Goal: Task Accomplishment & Management: Use online tool/utility

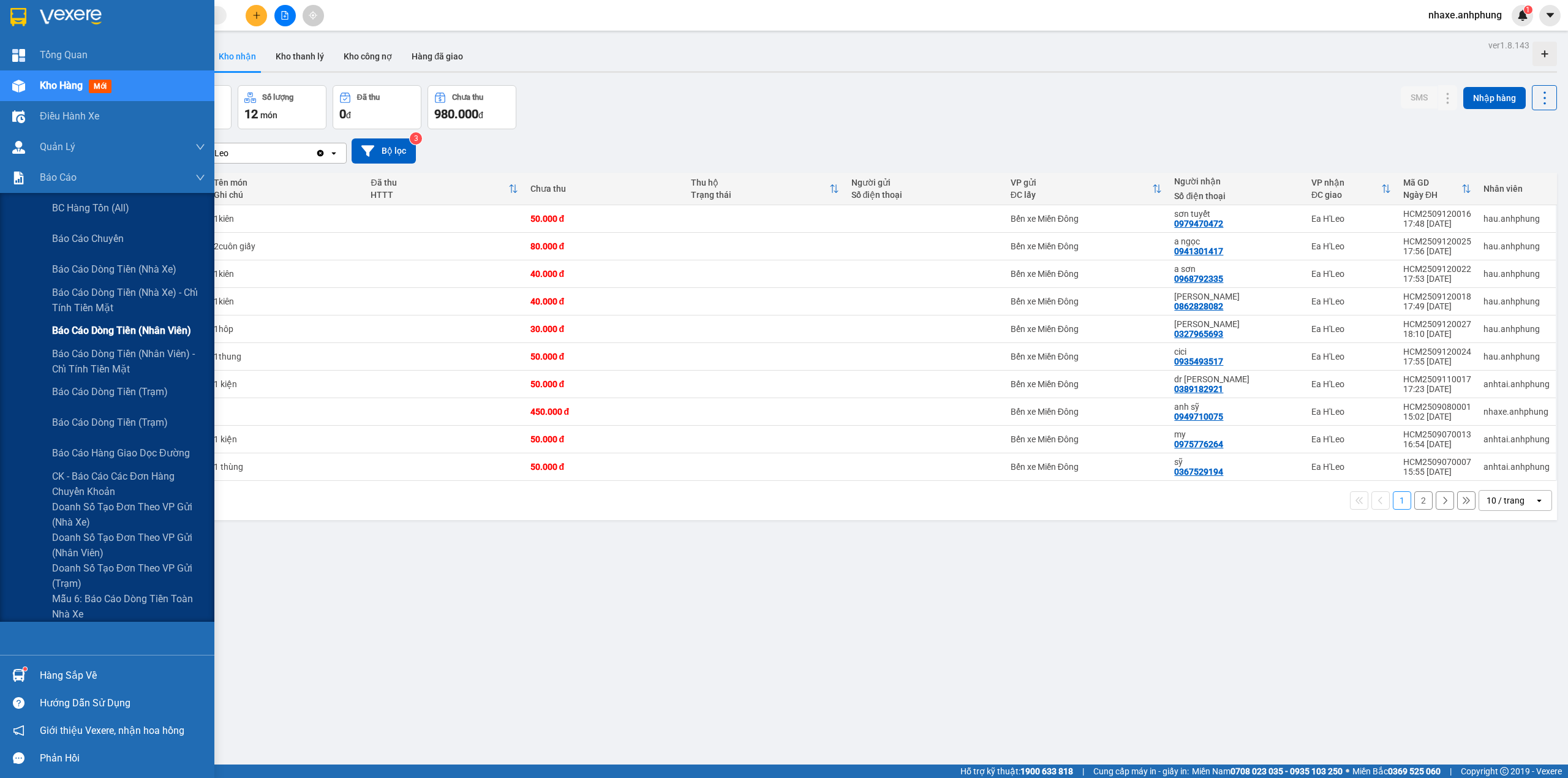
click at [112, 334] on span "Báo cáo dòng tiền (nhân viên)" at bounding box center [121, 330] width 139 height 15
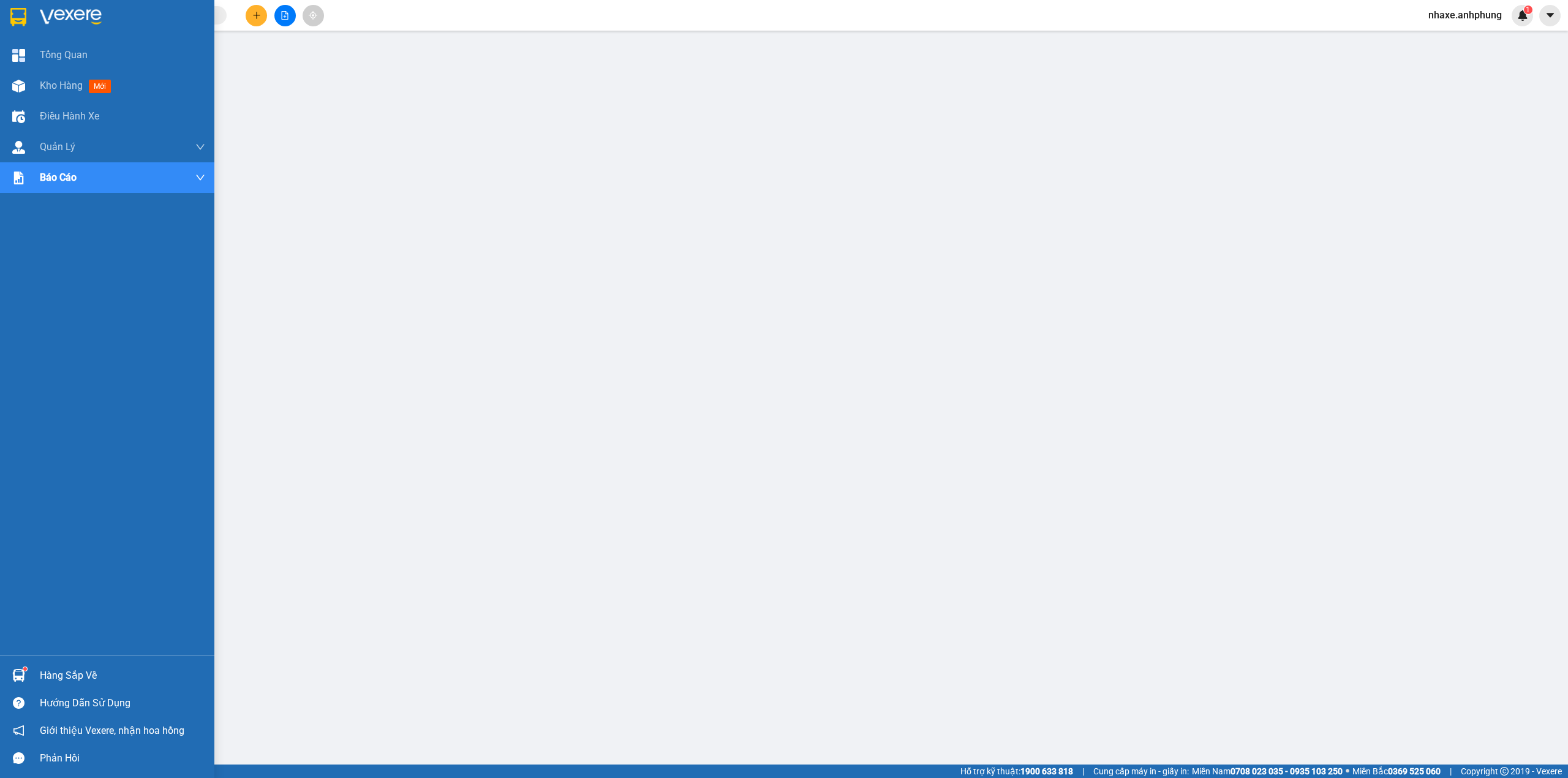
click at [55, 15] on img at bounding box center [71, 17] width 62 height 18
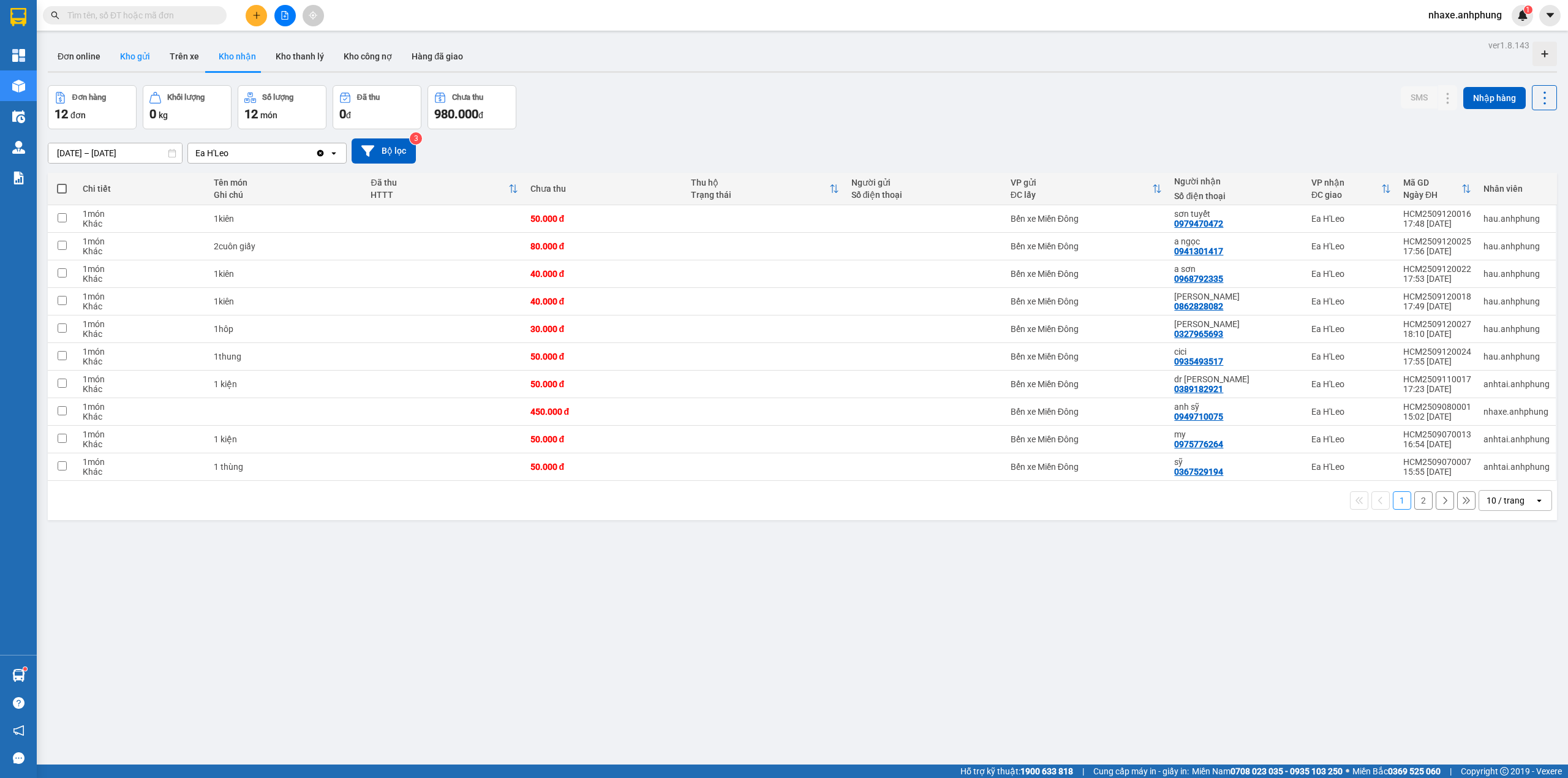
click at [134, 50] on button "Kho gửi" at bounding box center [134, 56] width 50 height 29
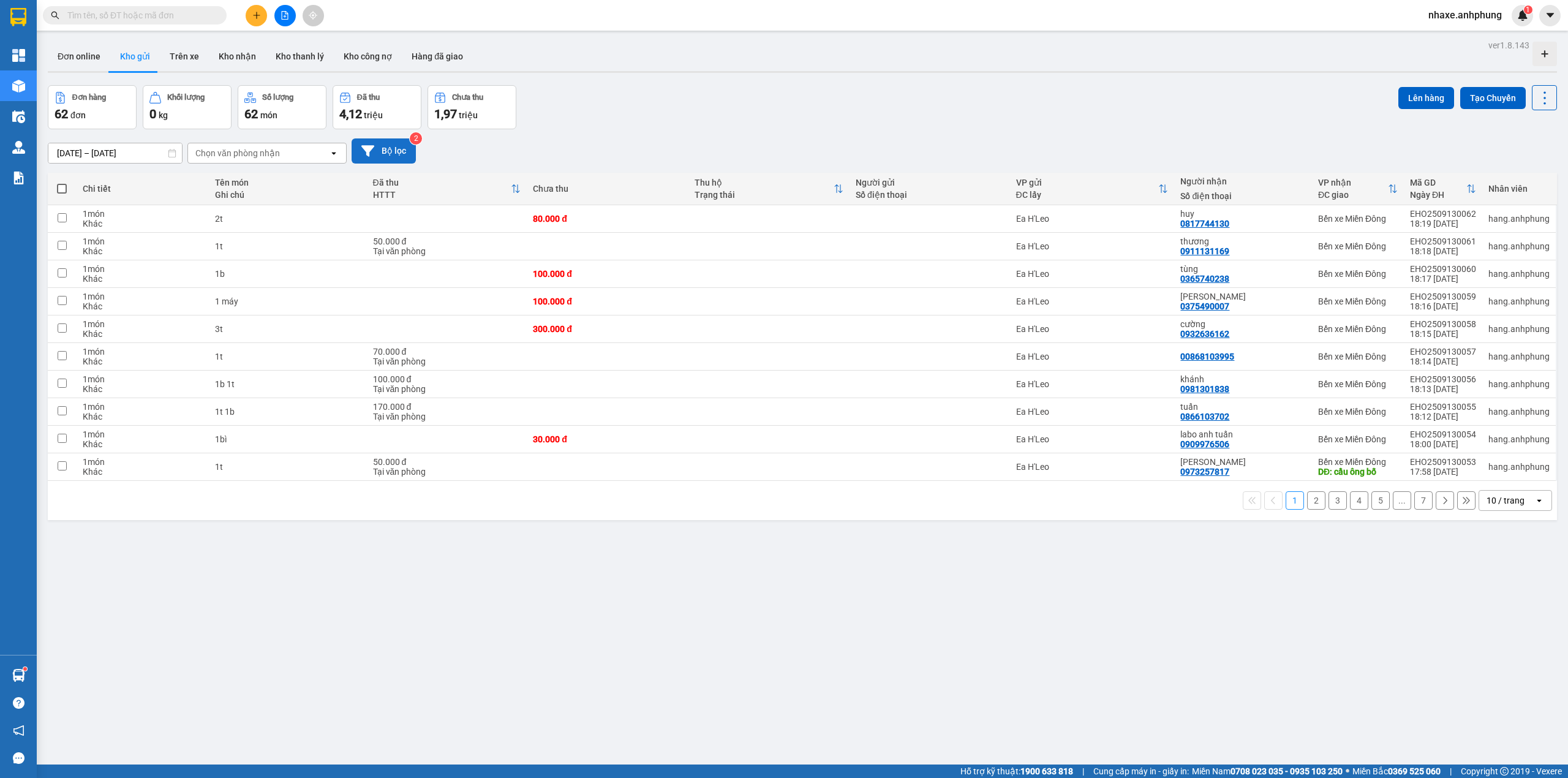
click at [397, 152] on button "Bộ lọc" at bounding box center [383, 151] width 65 height 25
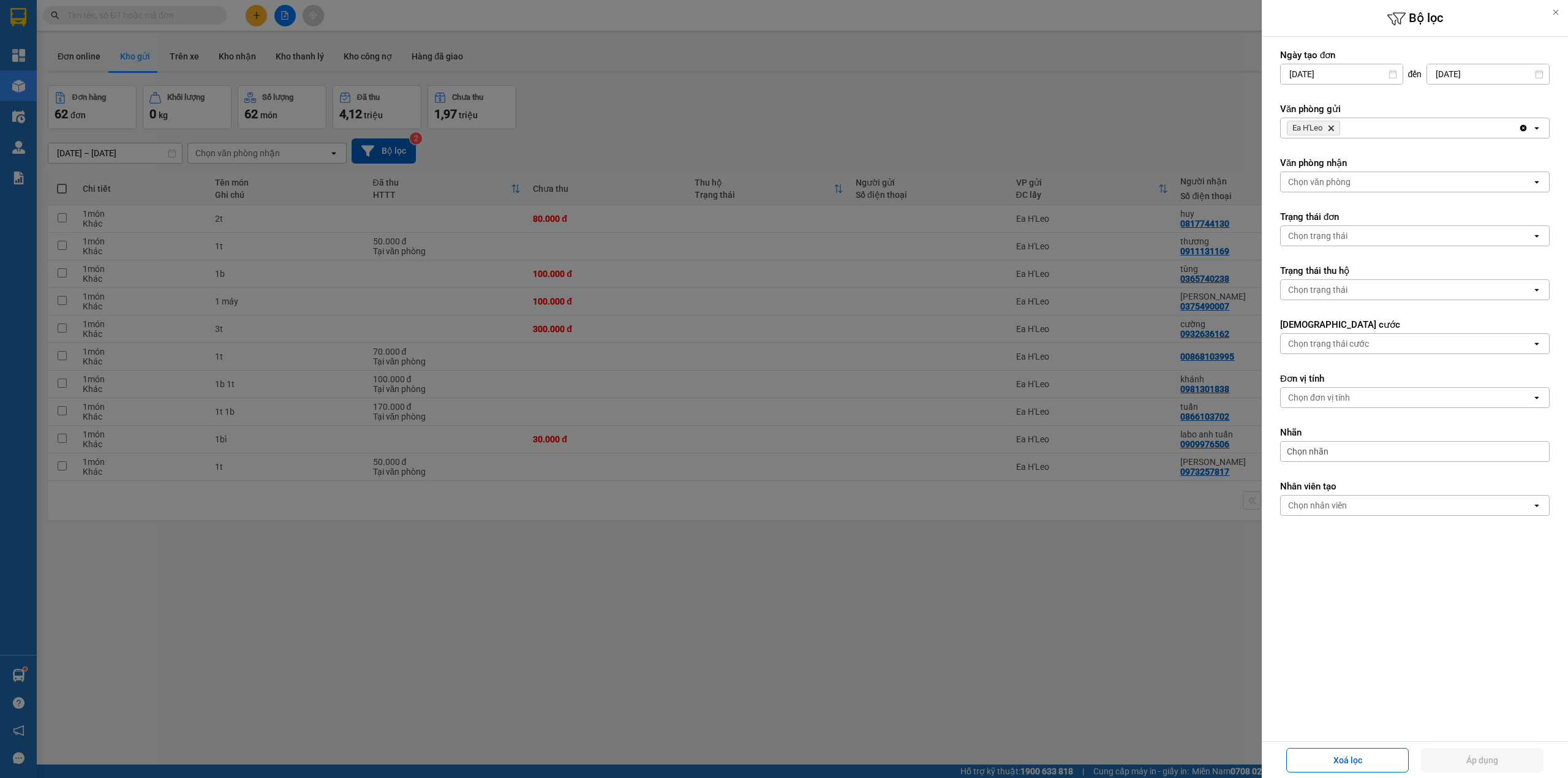
click at [1331, 133] on span "Ea H'[PERSON_NAME] Delete" at bounding box center [1313, 128] width 54 height 15
click at [1338, 185] on div "Chọn văn phòng" at bounding box center [1318, 181] width 63 height 12
click at [1338, 209] on span "Bến xe Miền Đông" at bounding box center [1327, 209] width 74 height 12
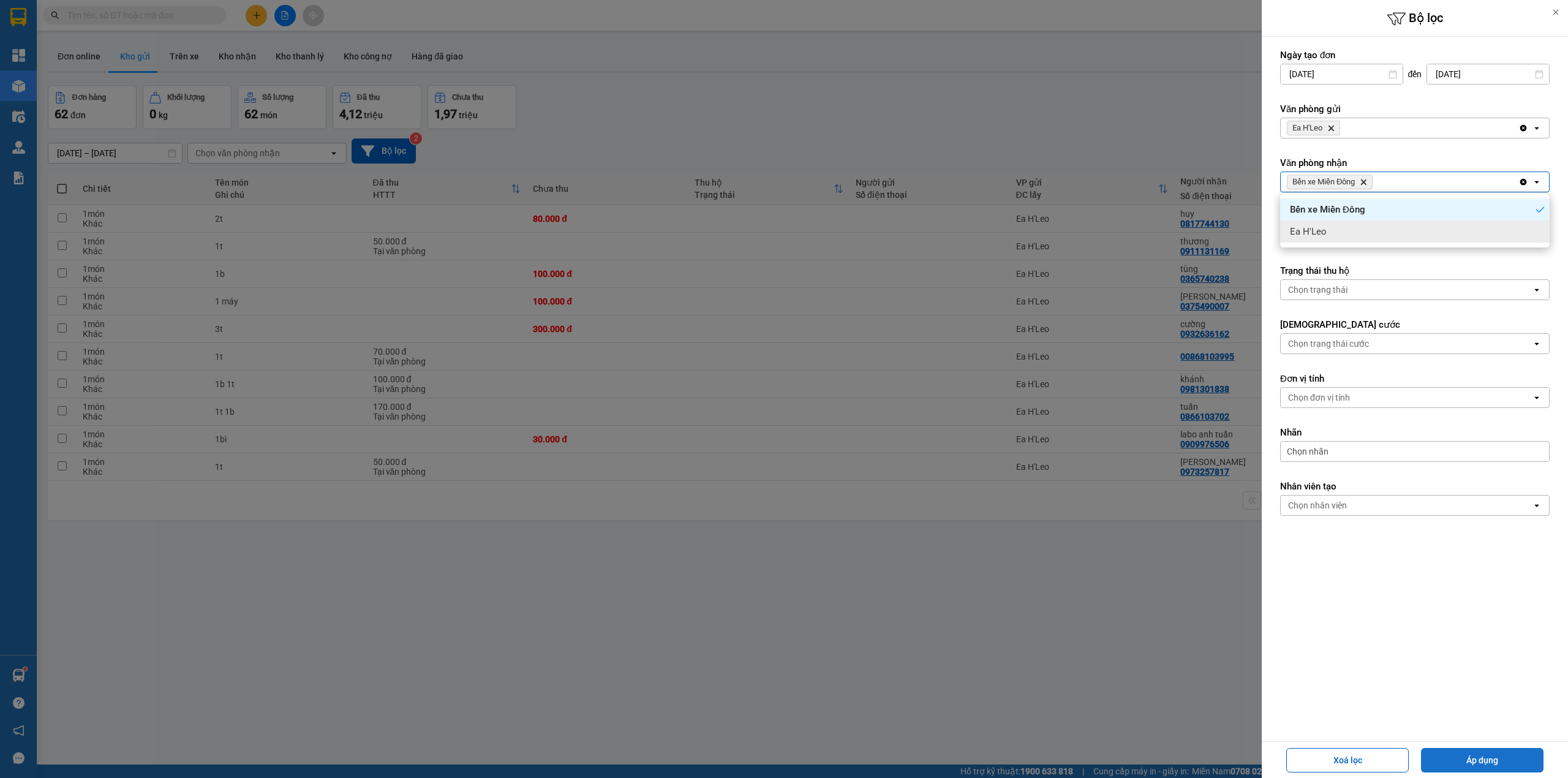
click at [1461, 762] on button "Áp dụng" at bounding box center [1482, 760] width 123 height 25
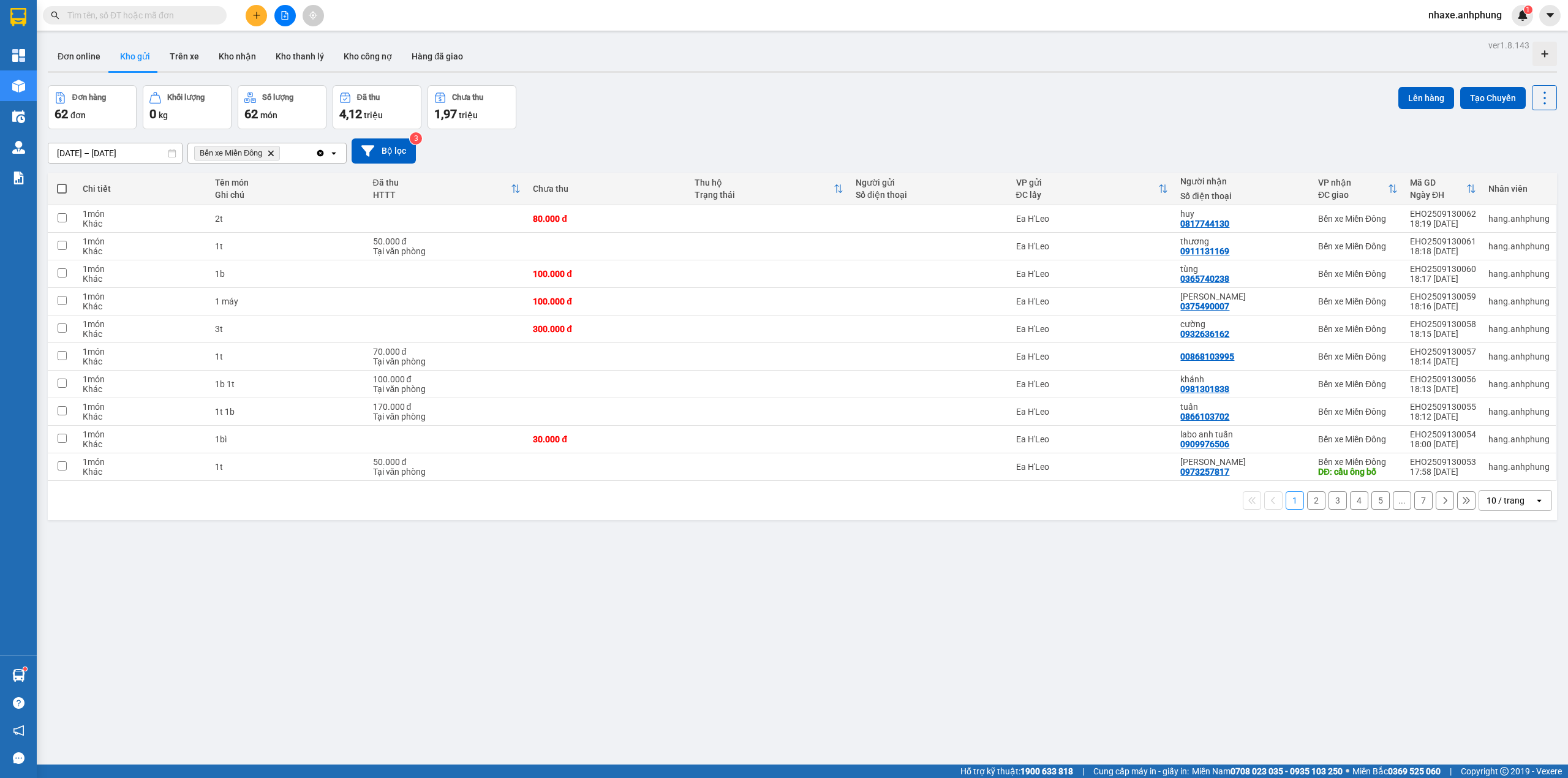
click at [1500, 501] on div "10 / trang" at bounding box center [1505, 500] width 38 height 12
click at [1493, 631] on div "100 / trang" at bounding box center [1503, 640] width 74 height 22
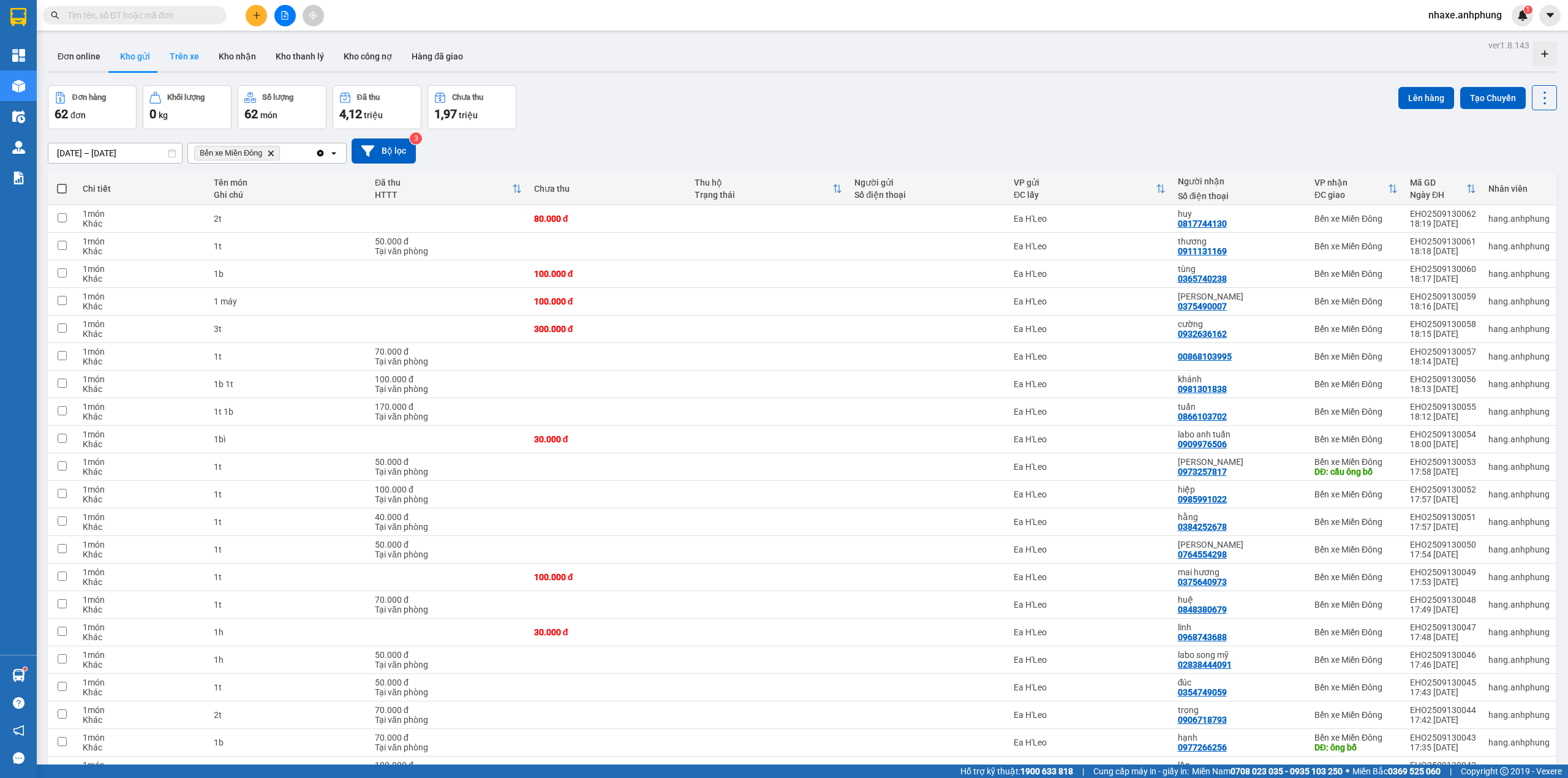
click at [175, 50] on button "Trên xe" at bounding box center [184, 56] width 49 height 29
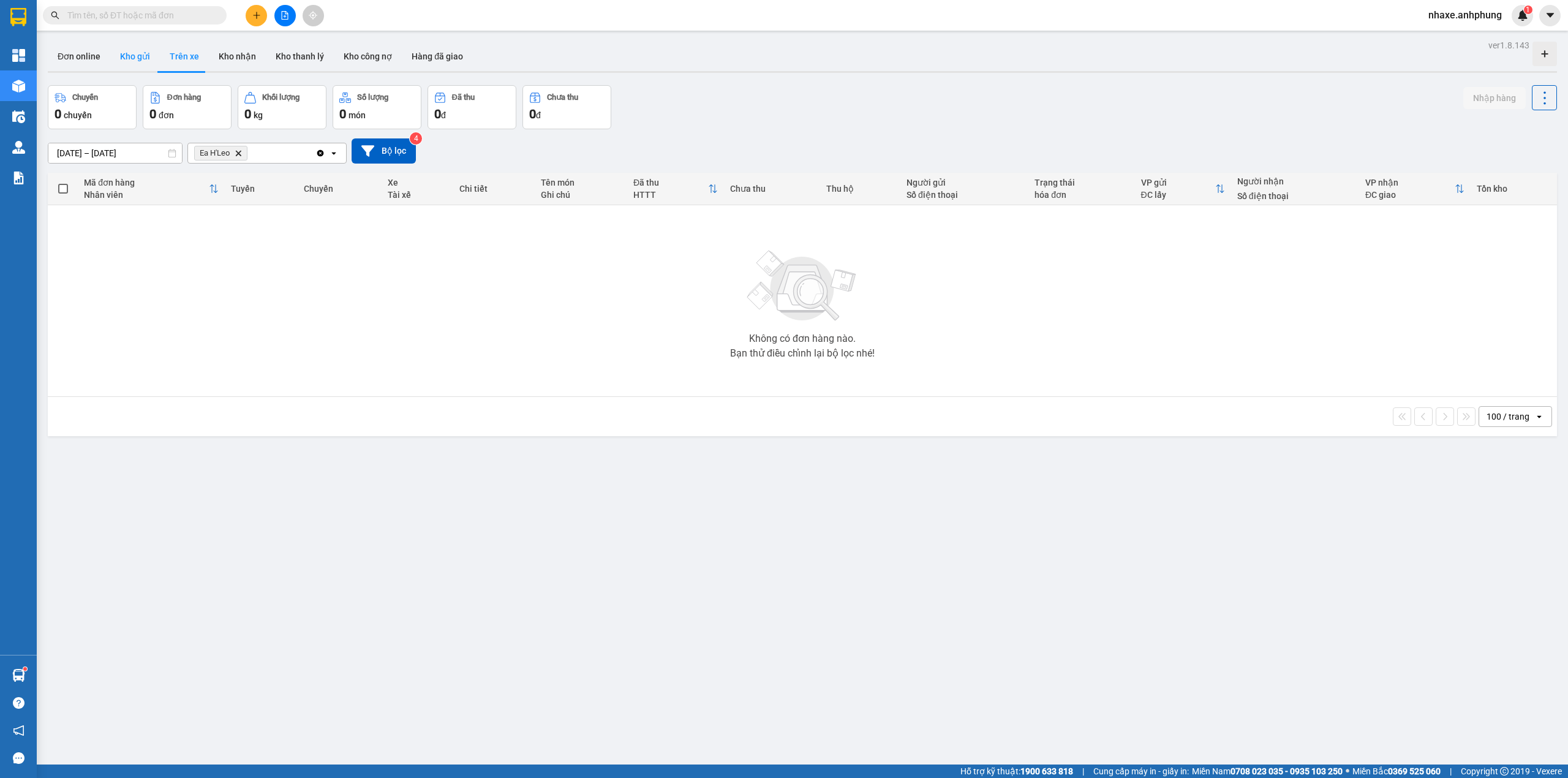
click at [128, 53] on button "Kho gửi" at bounding box center [134, 56] width 50 height 29
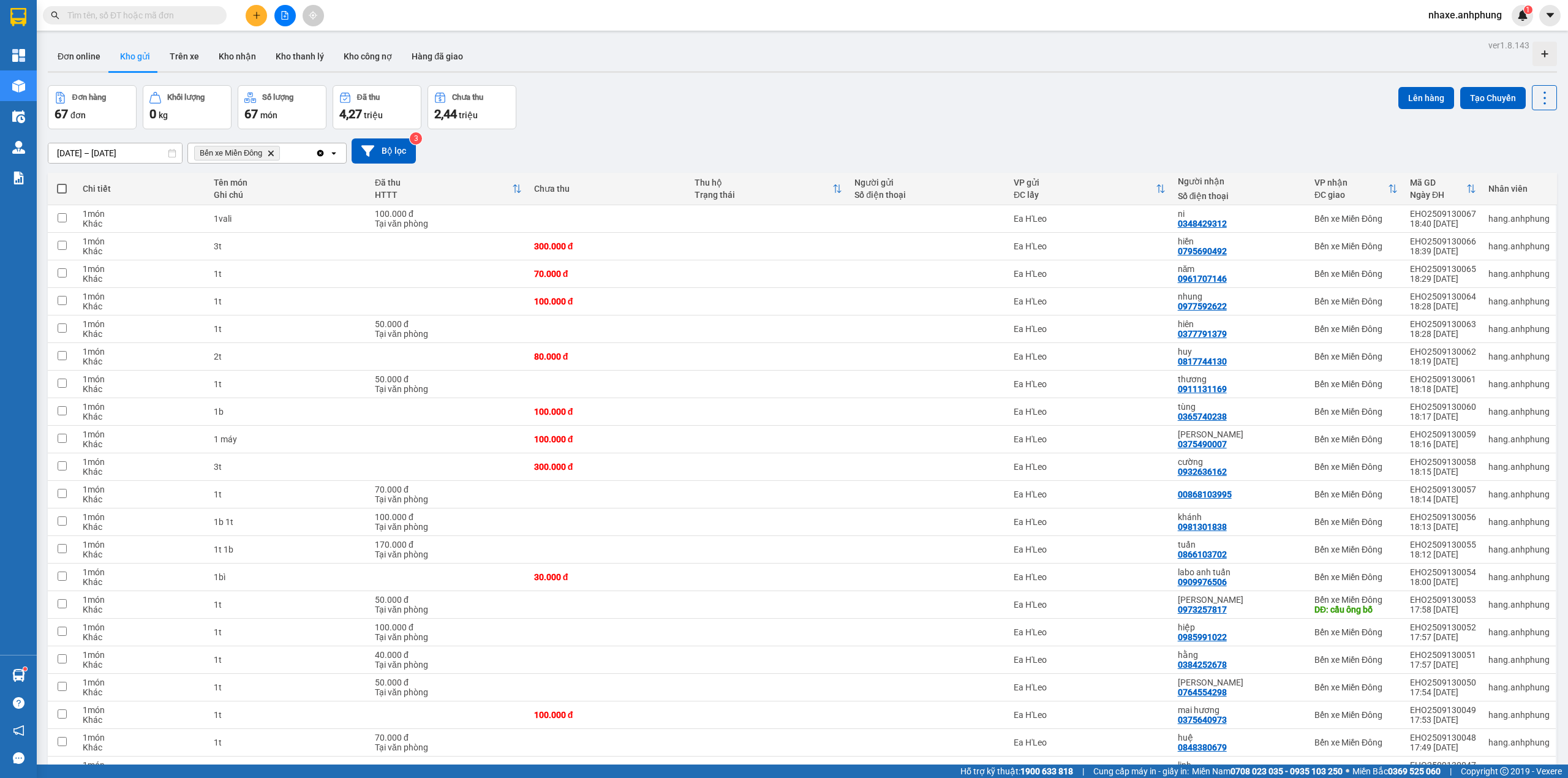
click at [66, 189] on span at bounding box center [62, 188] width 10 height 10
click at [62, 183] on input "checkbox" at bounding box center [62, 183] width 0 height 0
checkbox input "true"
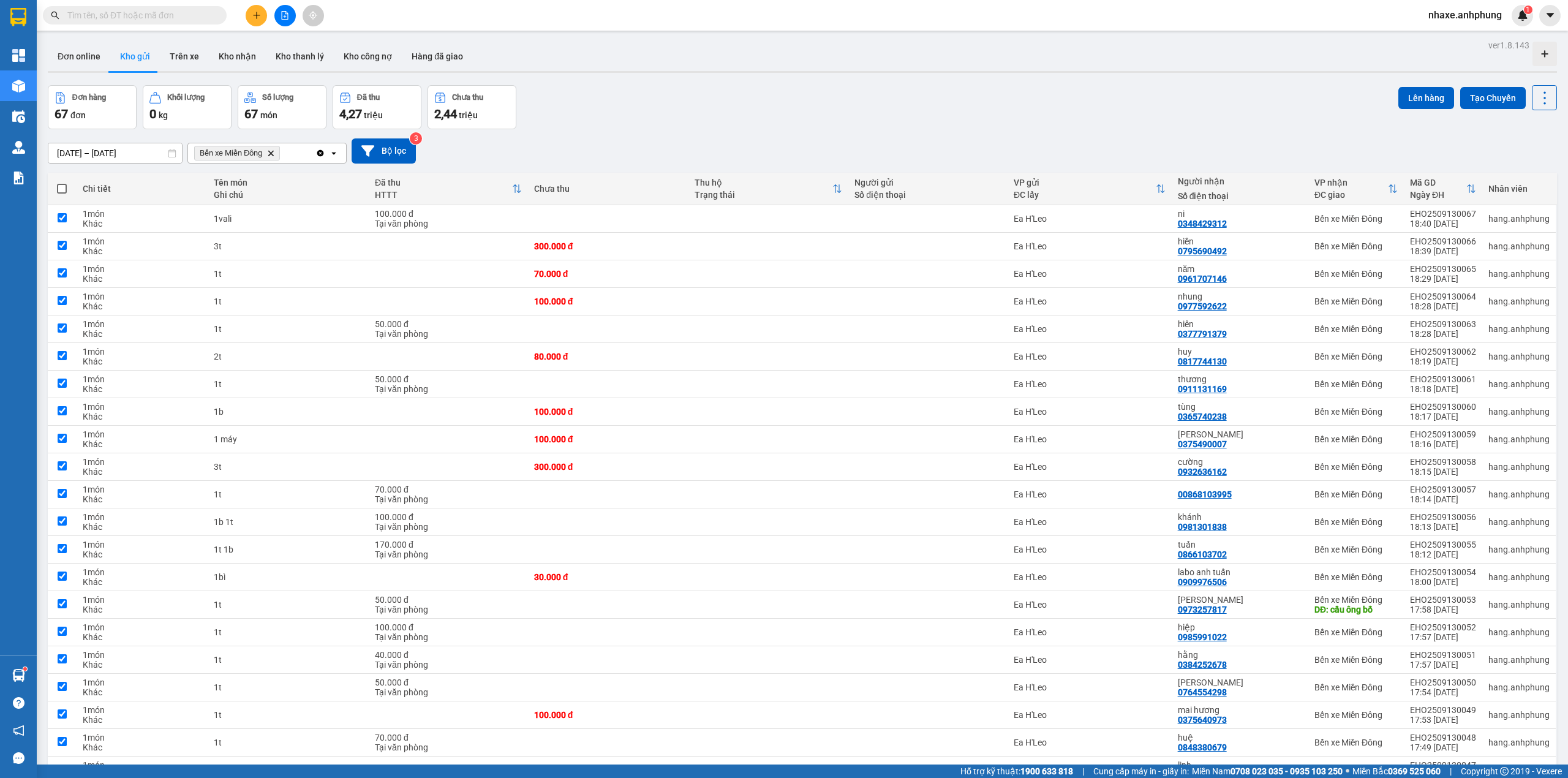
checkbox input "true"
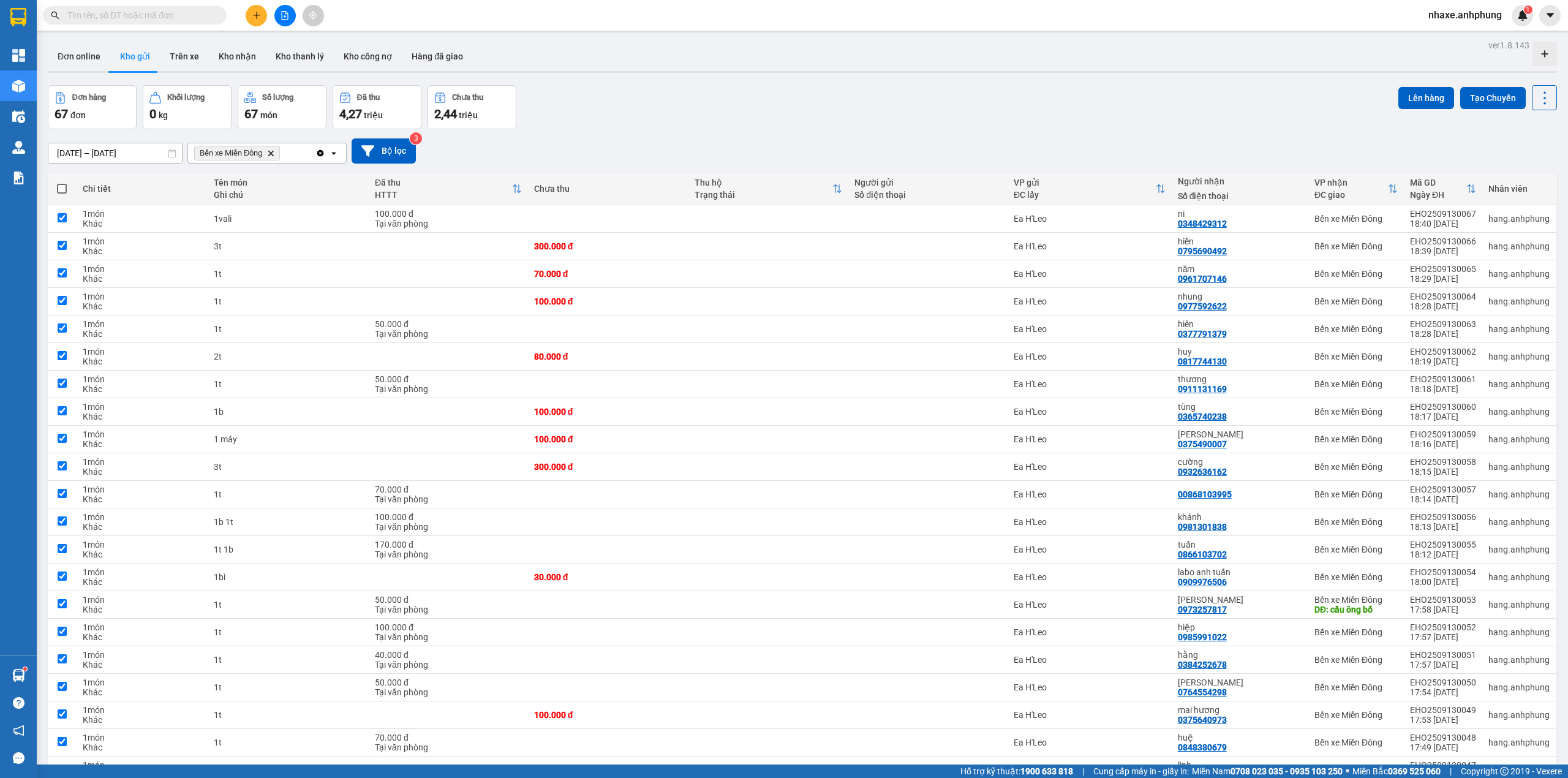
checkbox input "true"
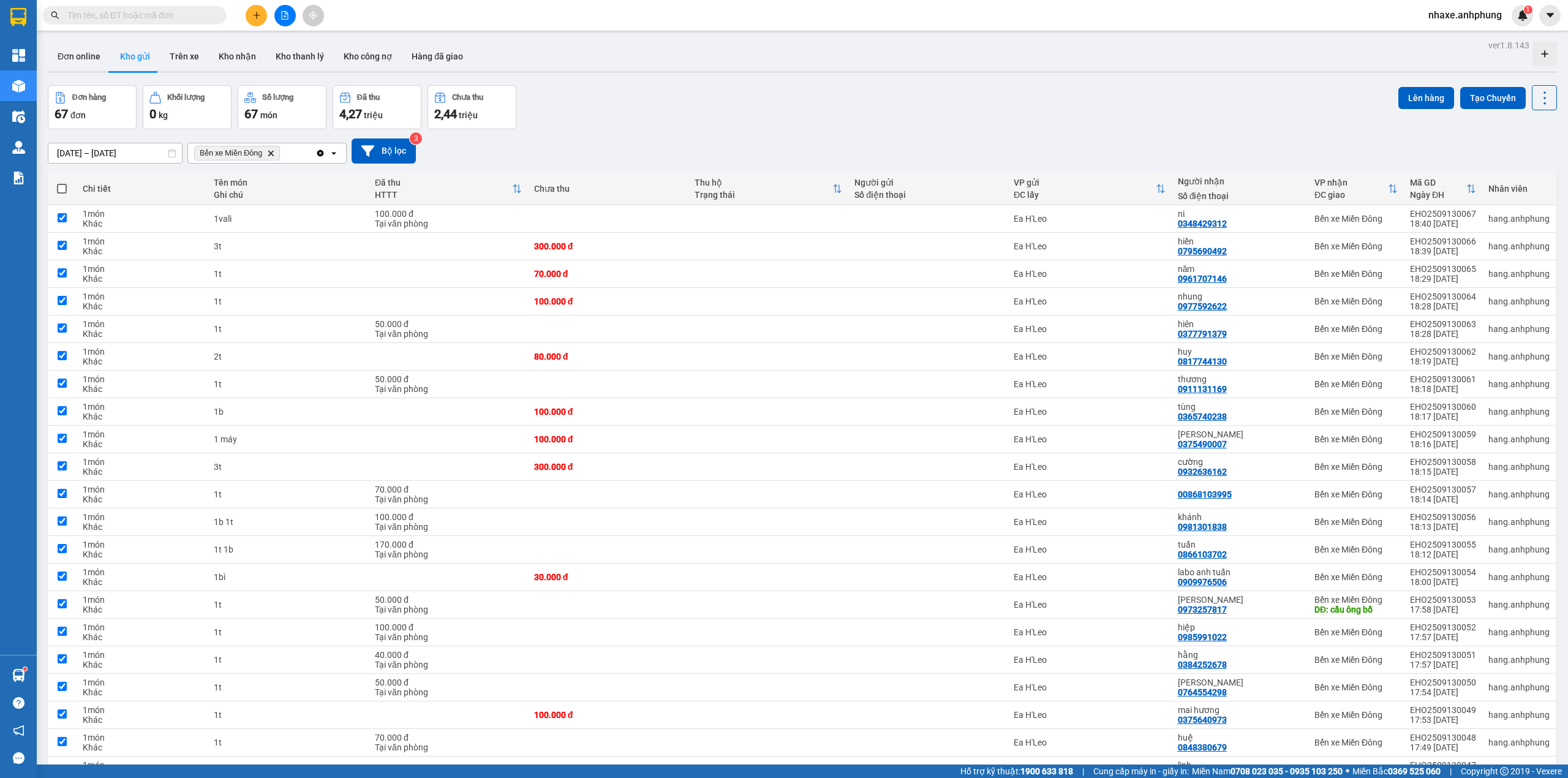
checkbox input "true"
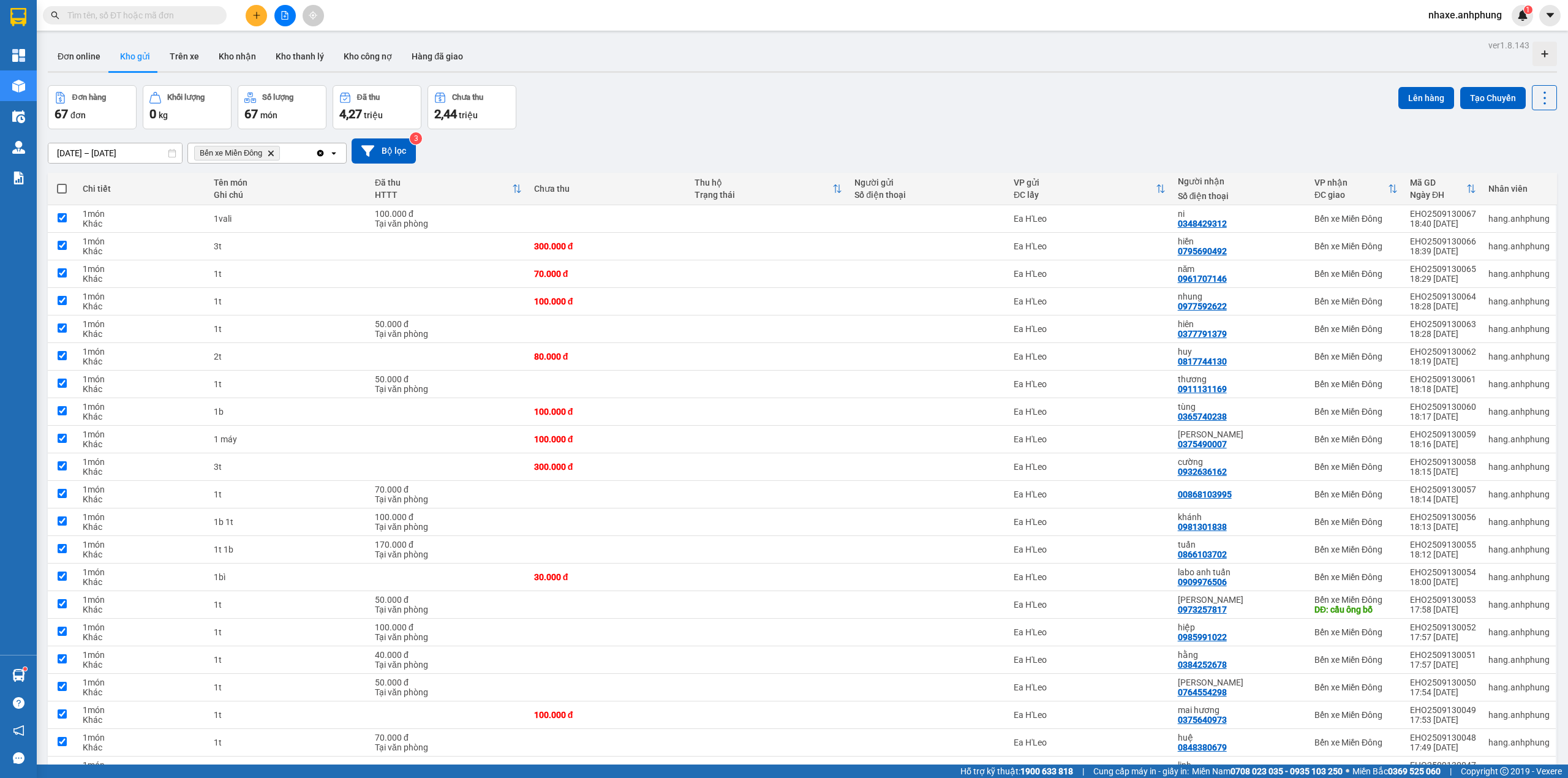
checkbox input "true"
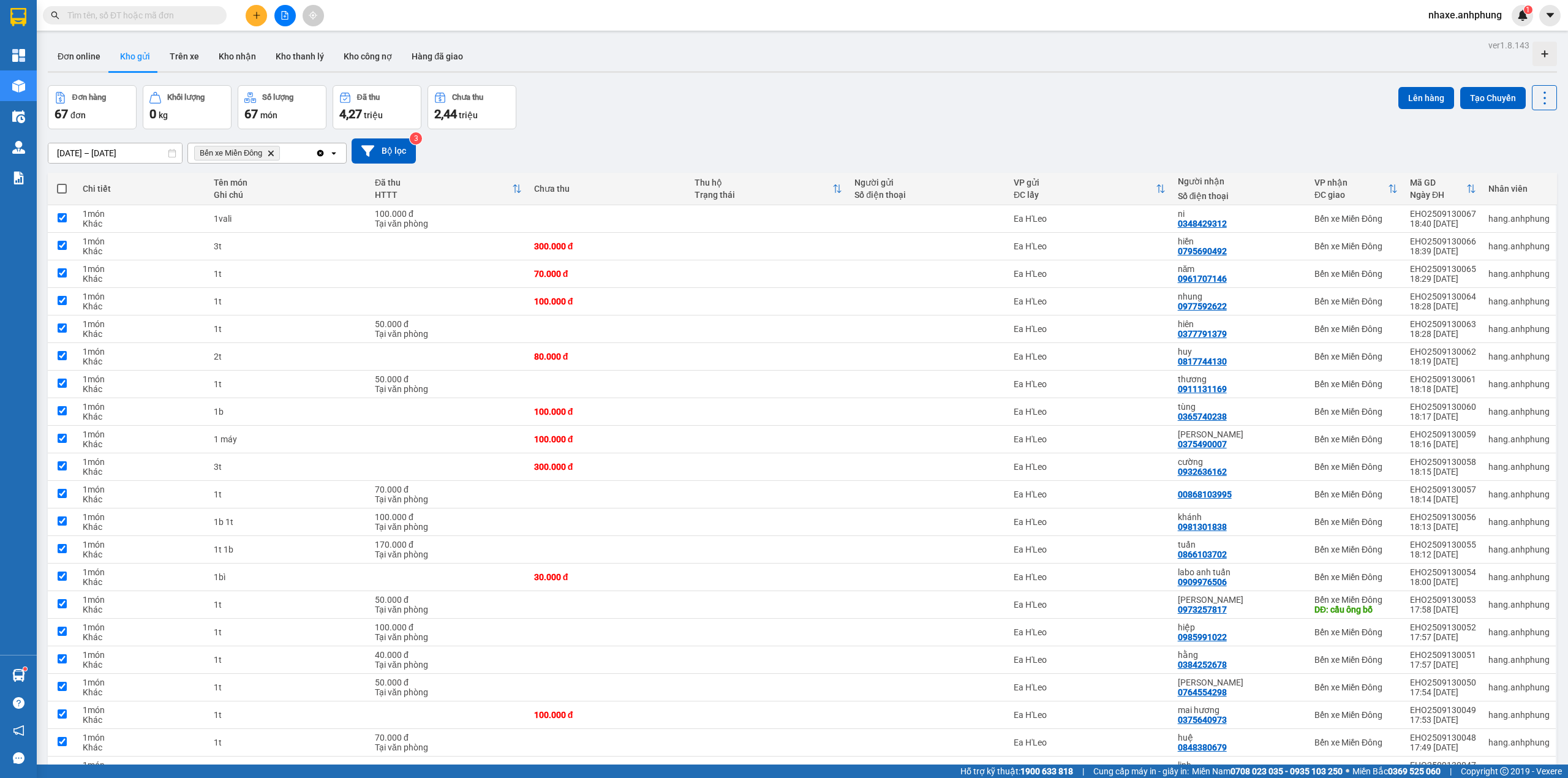
checkbox input "true"
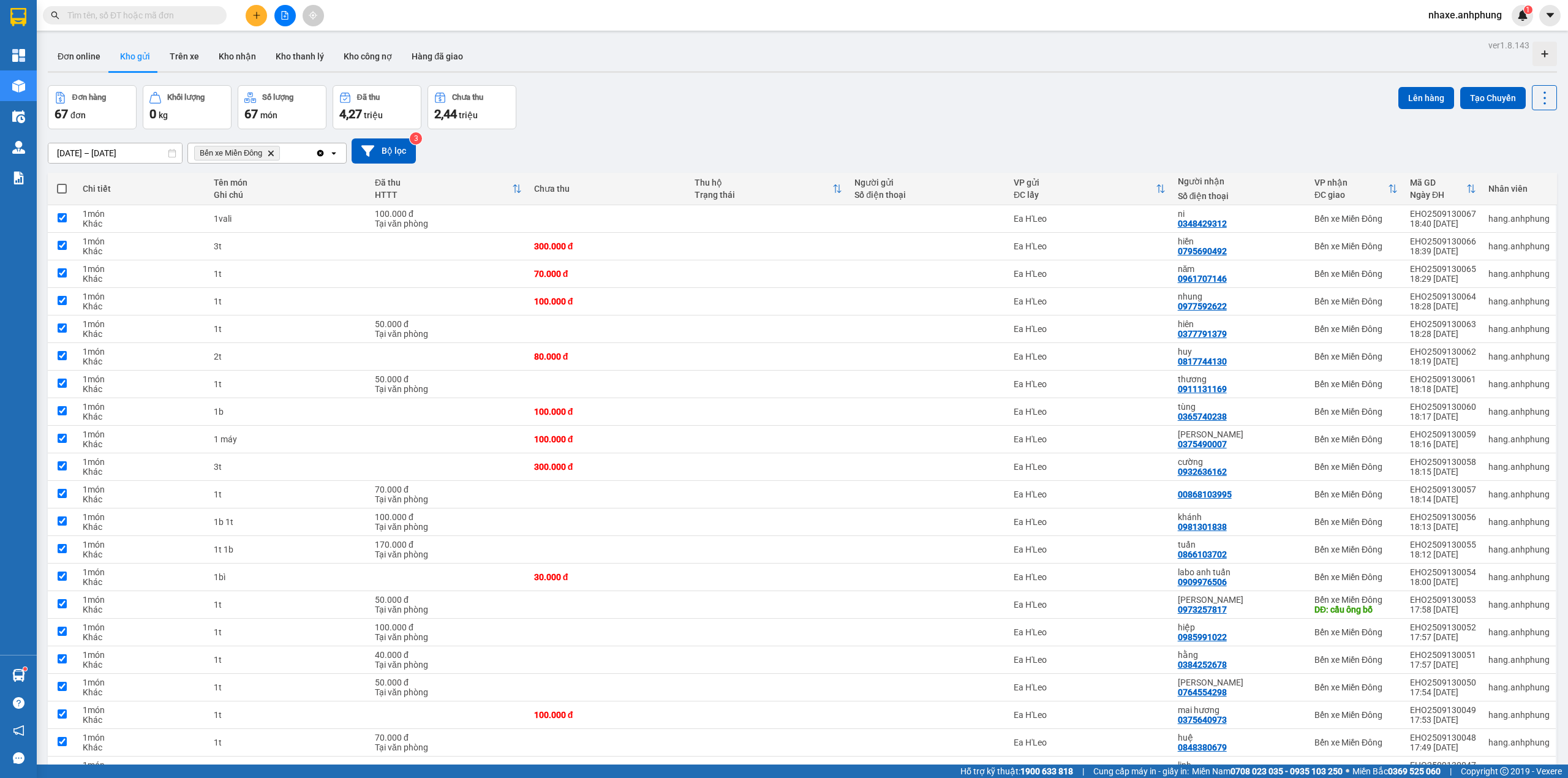
checkbox input "true"
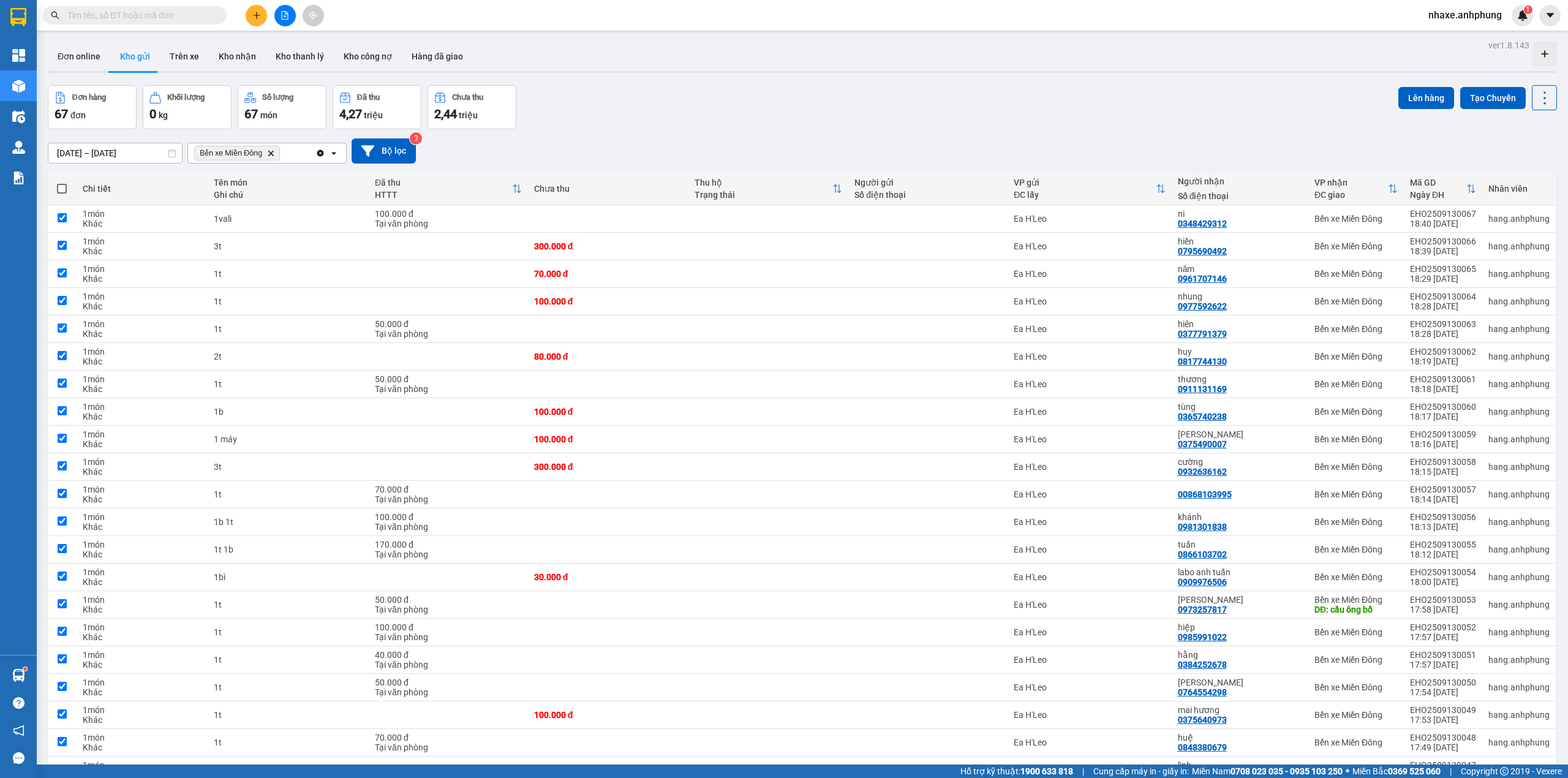
checkbox input "true"
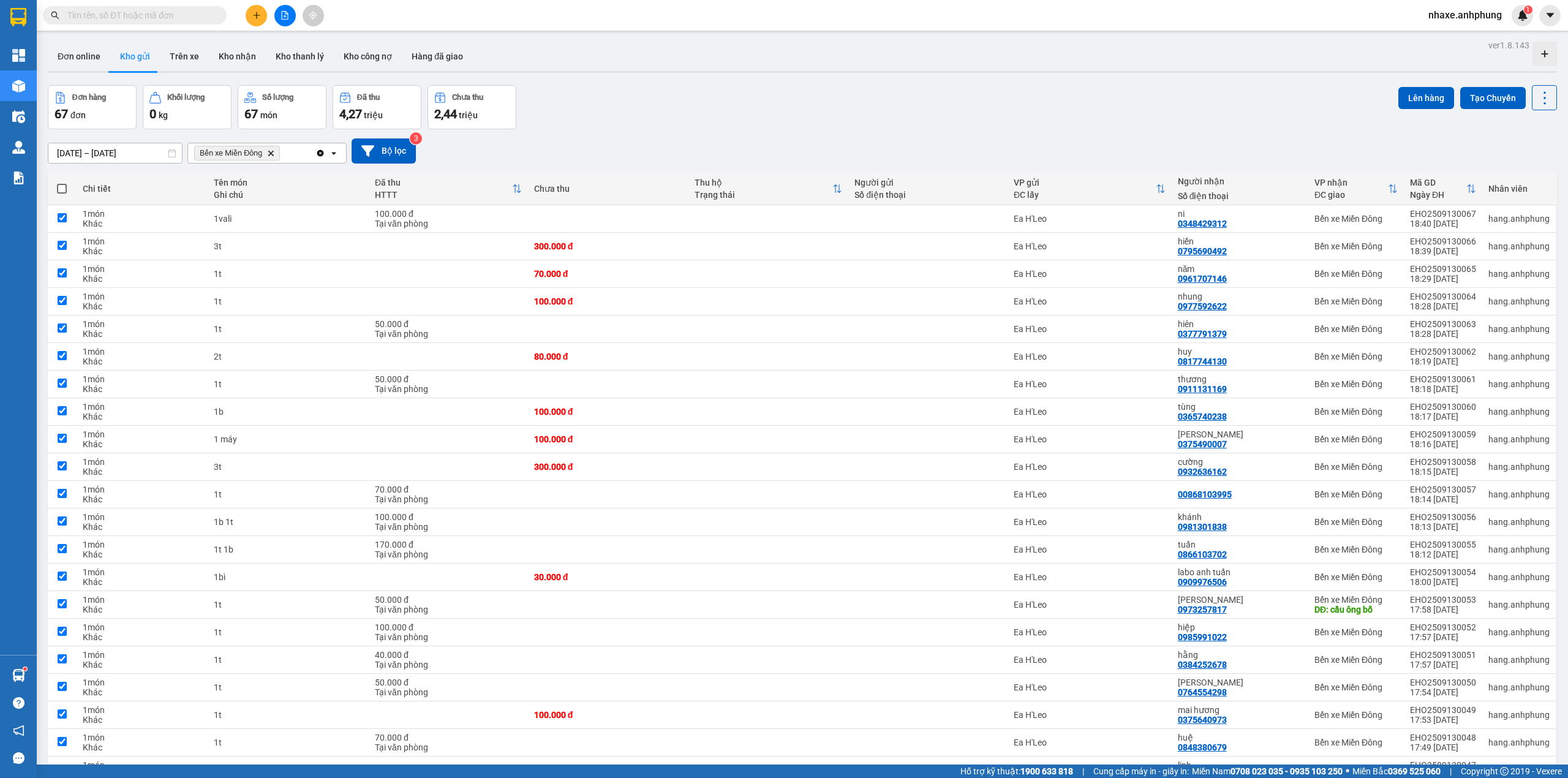
checkbox input "true"
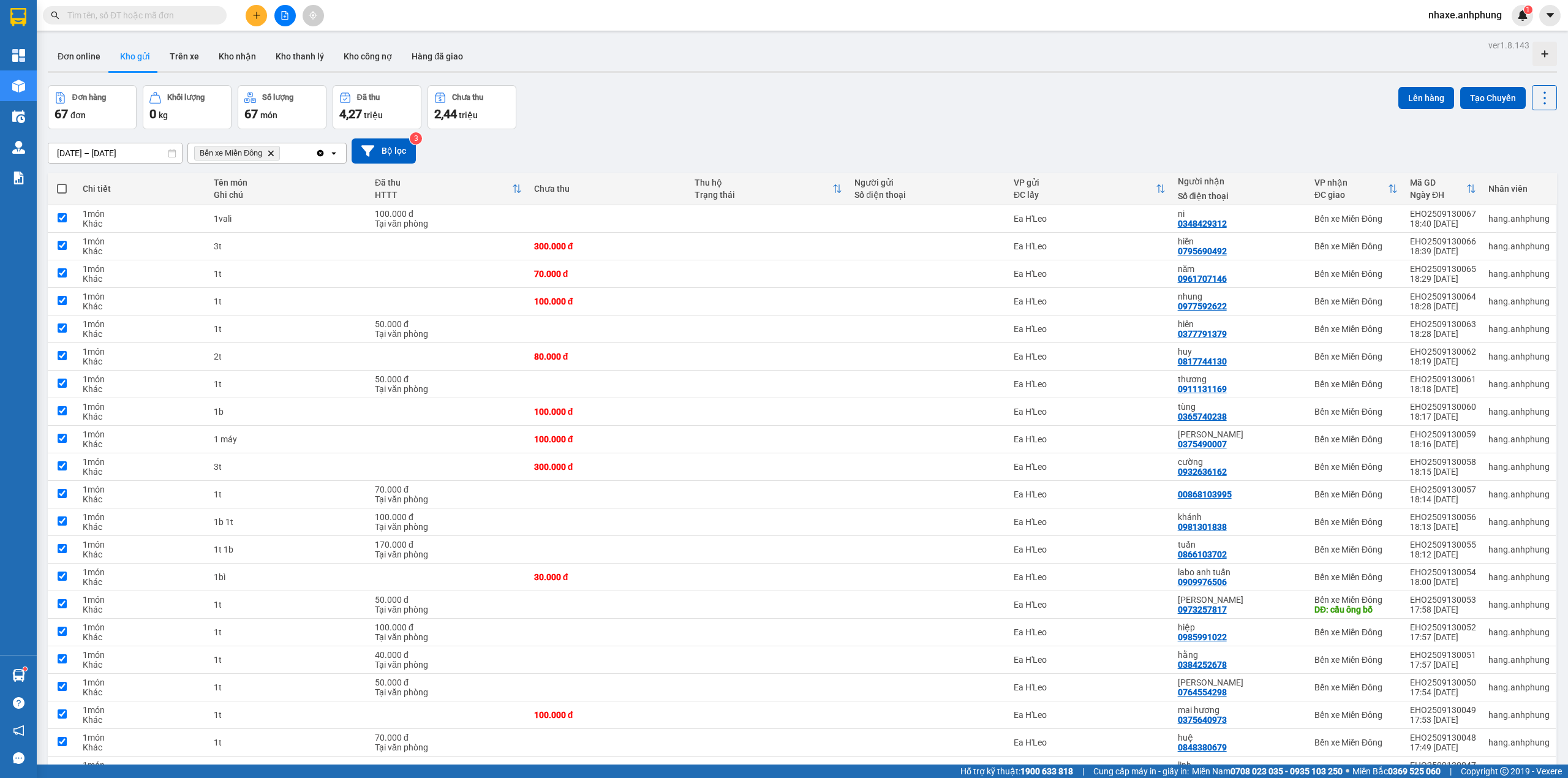
checkbox input "true"
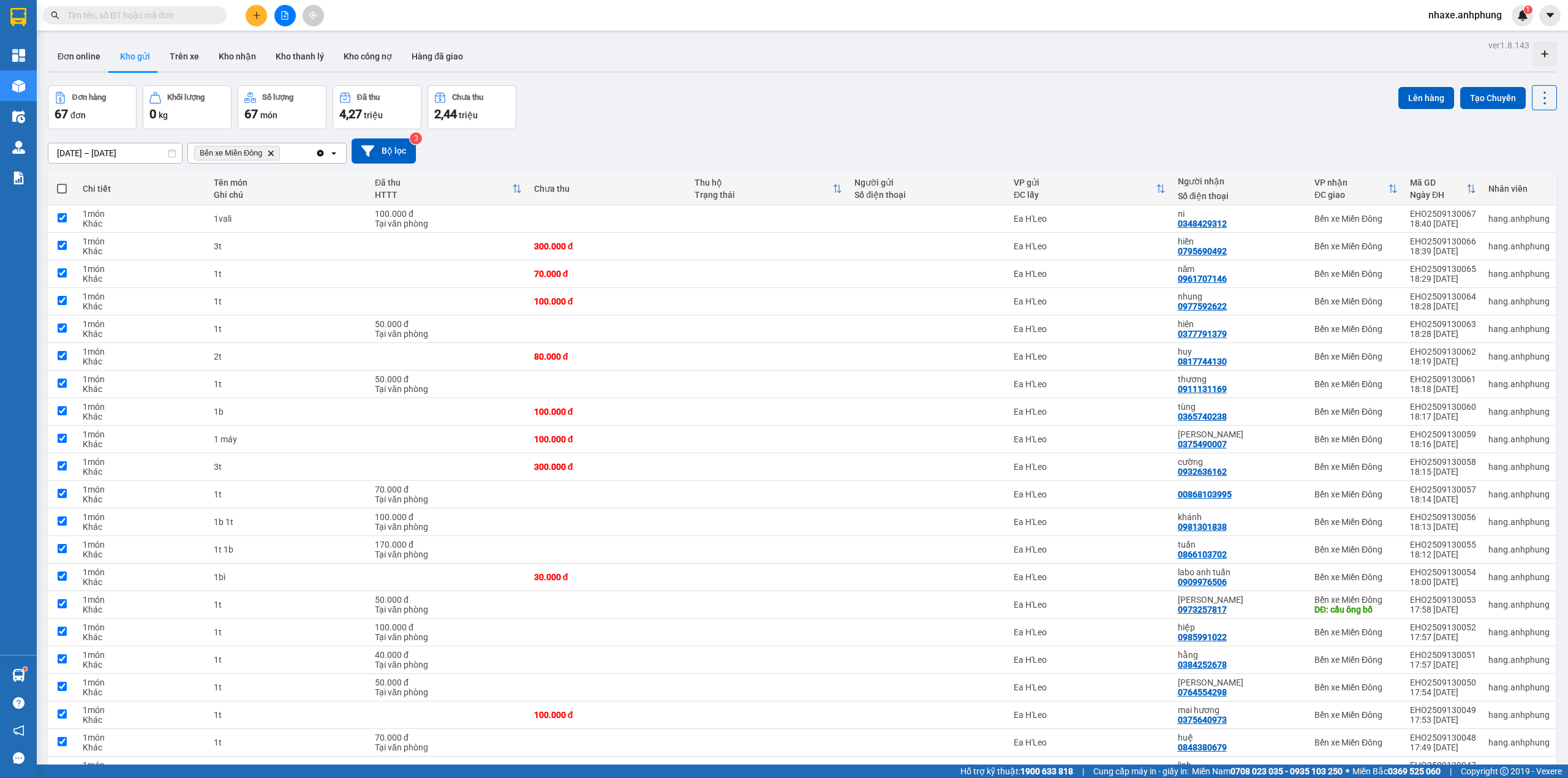
checkbox input "true"
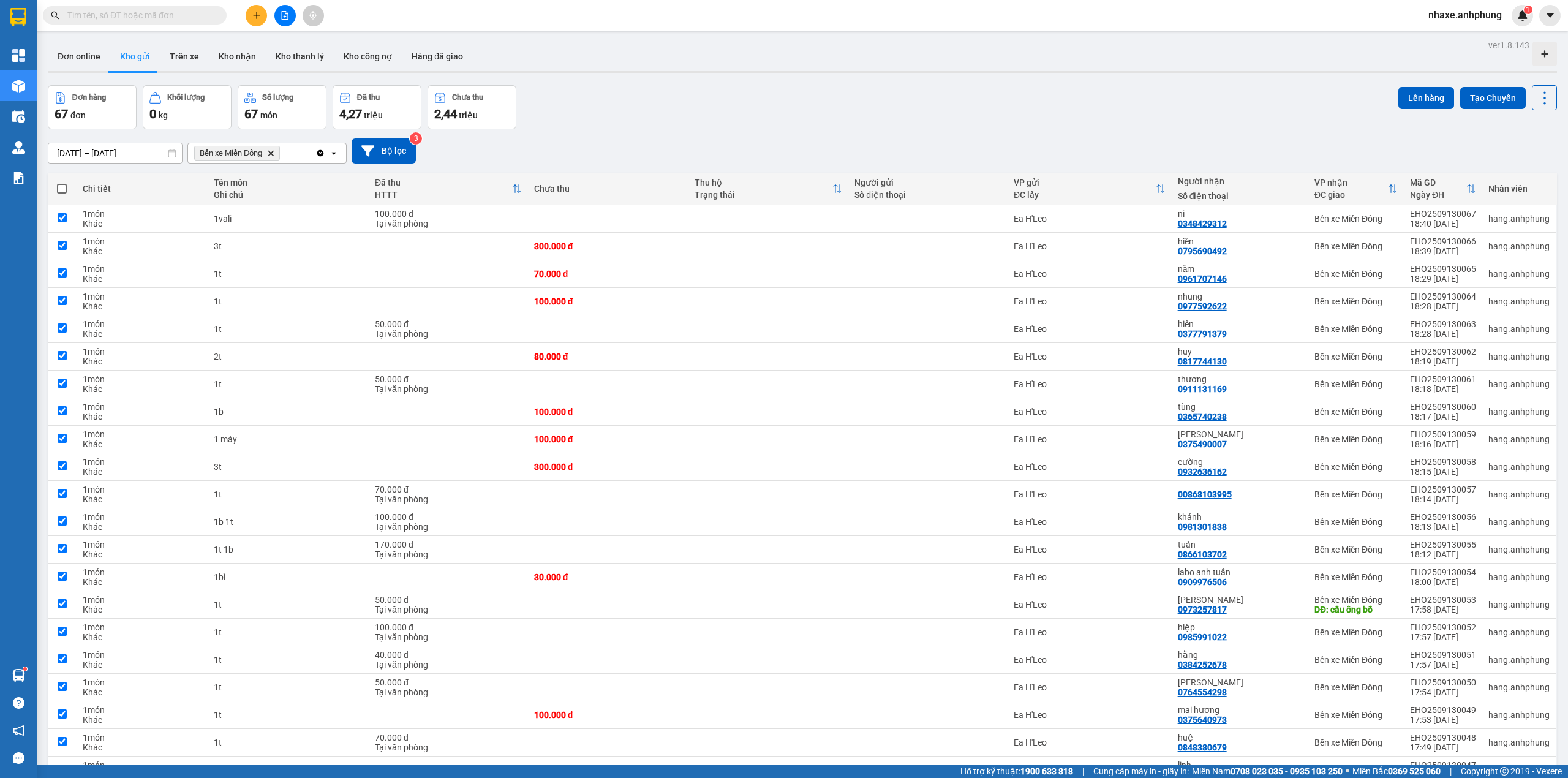
checkbox input "true"
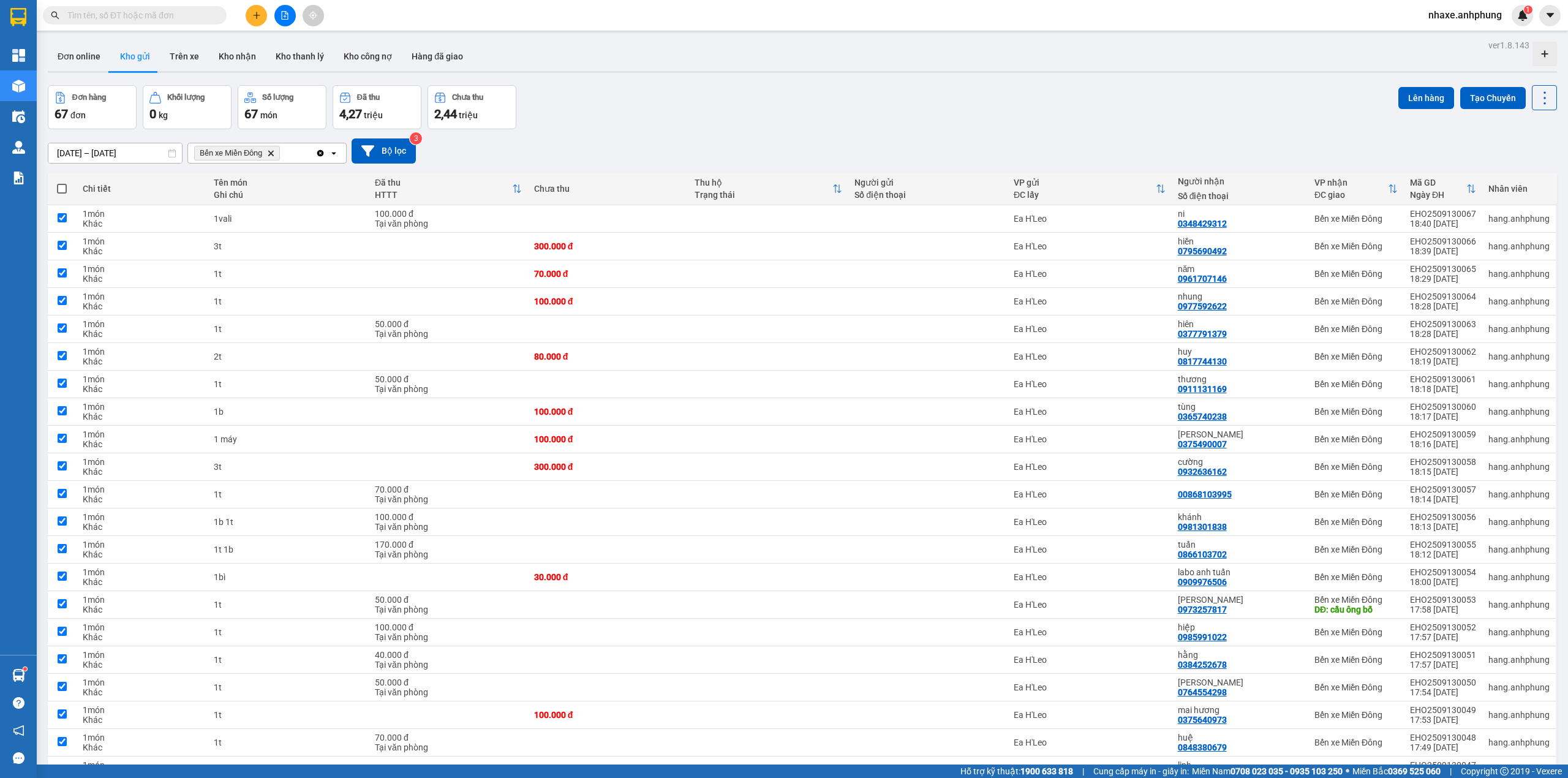
checkbox input "true"
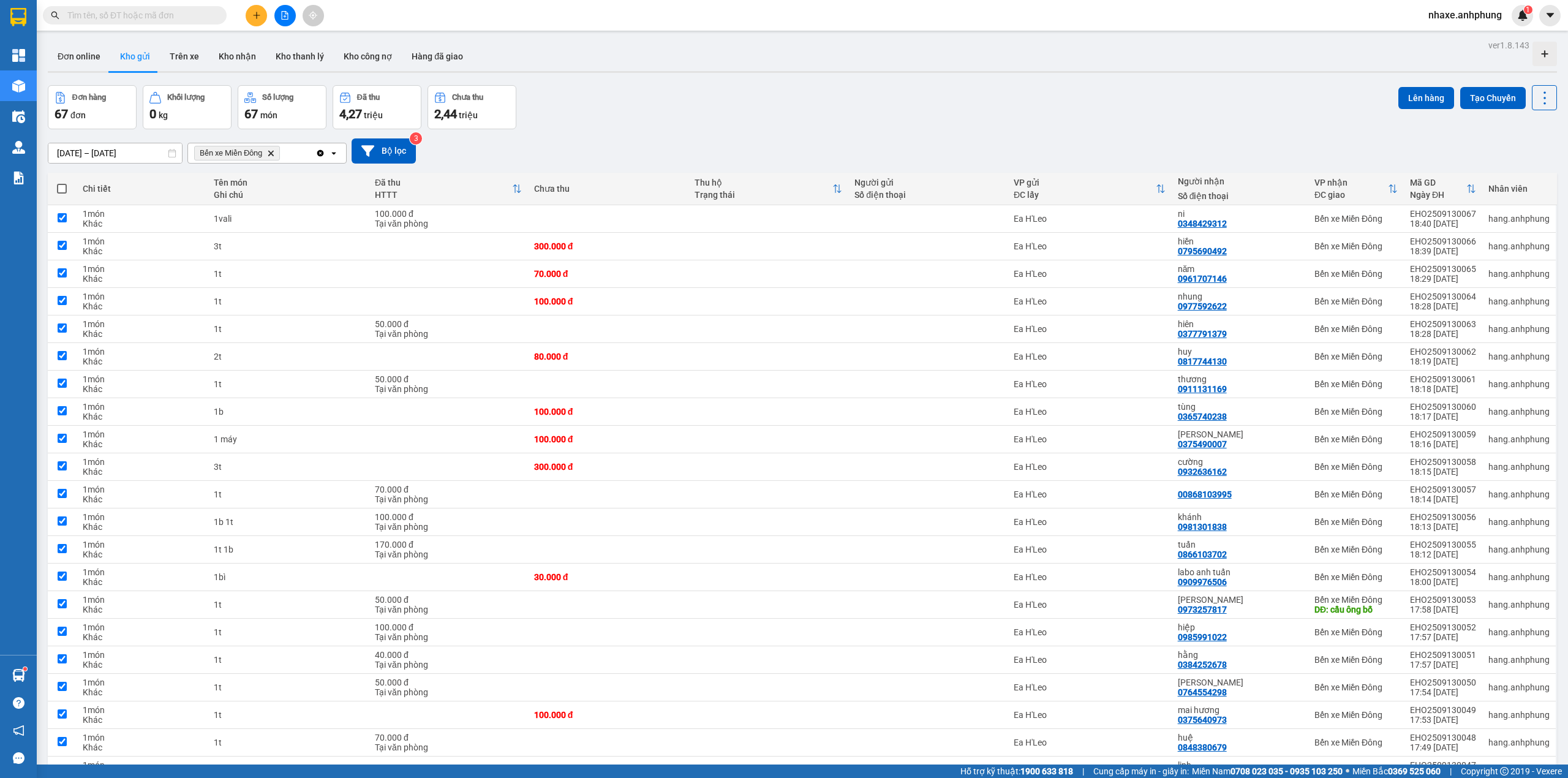
checkbox input "true"
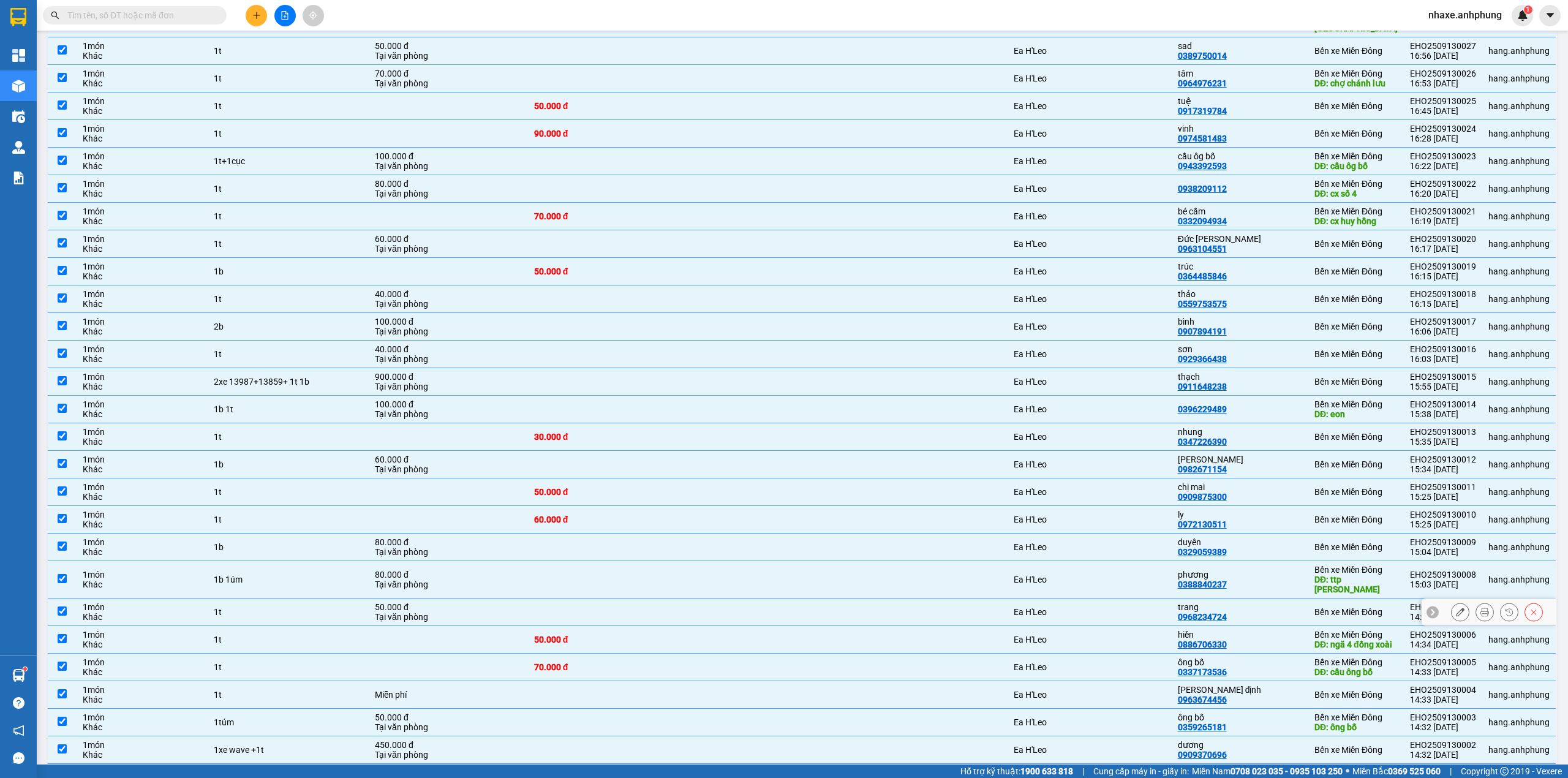
scroll to position [1199, 0]
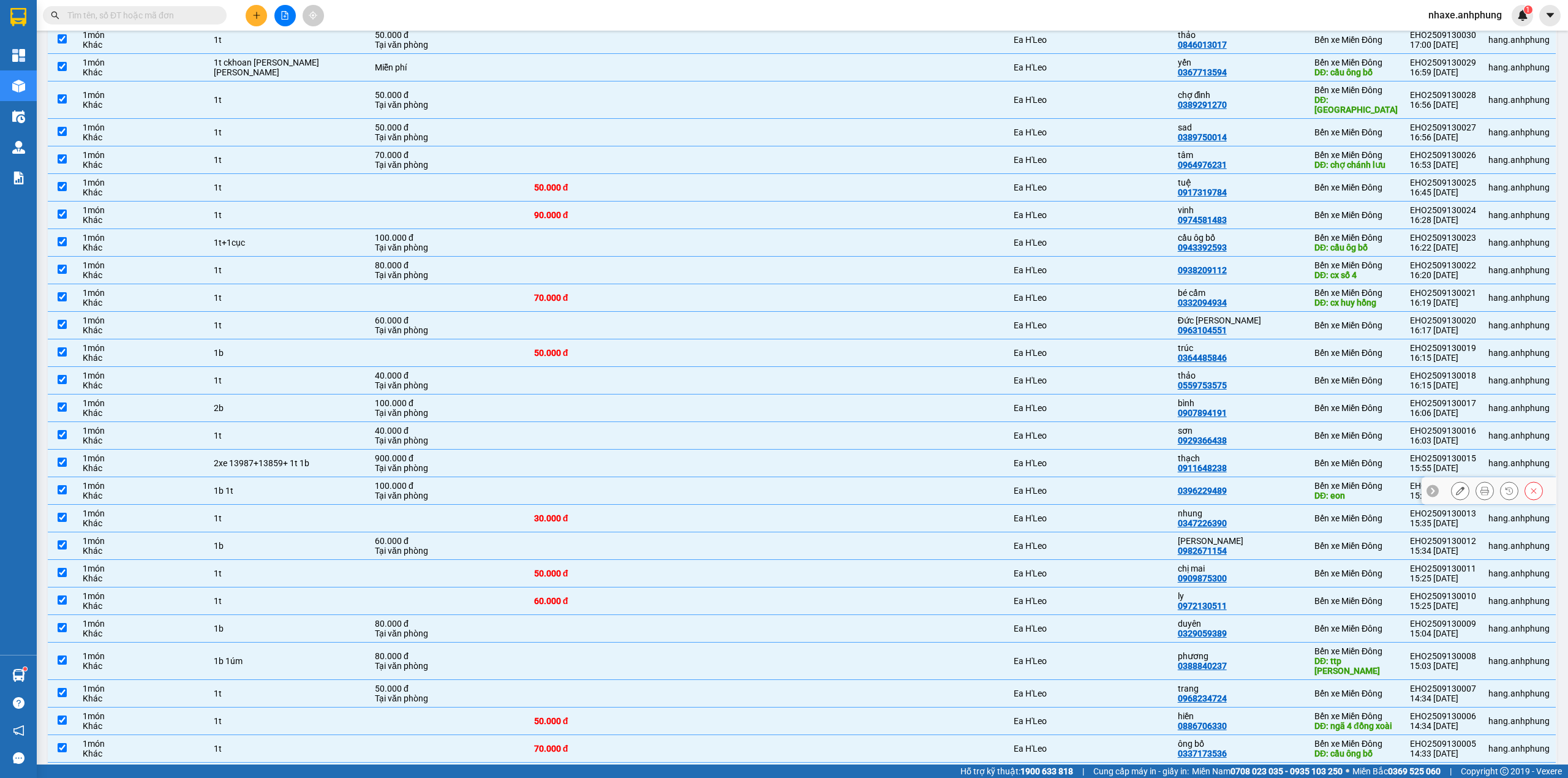
click at [1249, 495] on div "0396229489" at bounding box center [1239, 491] width 124 height 10
checkbox input "false"
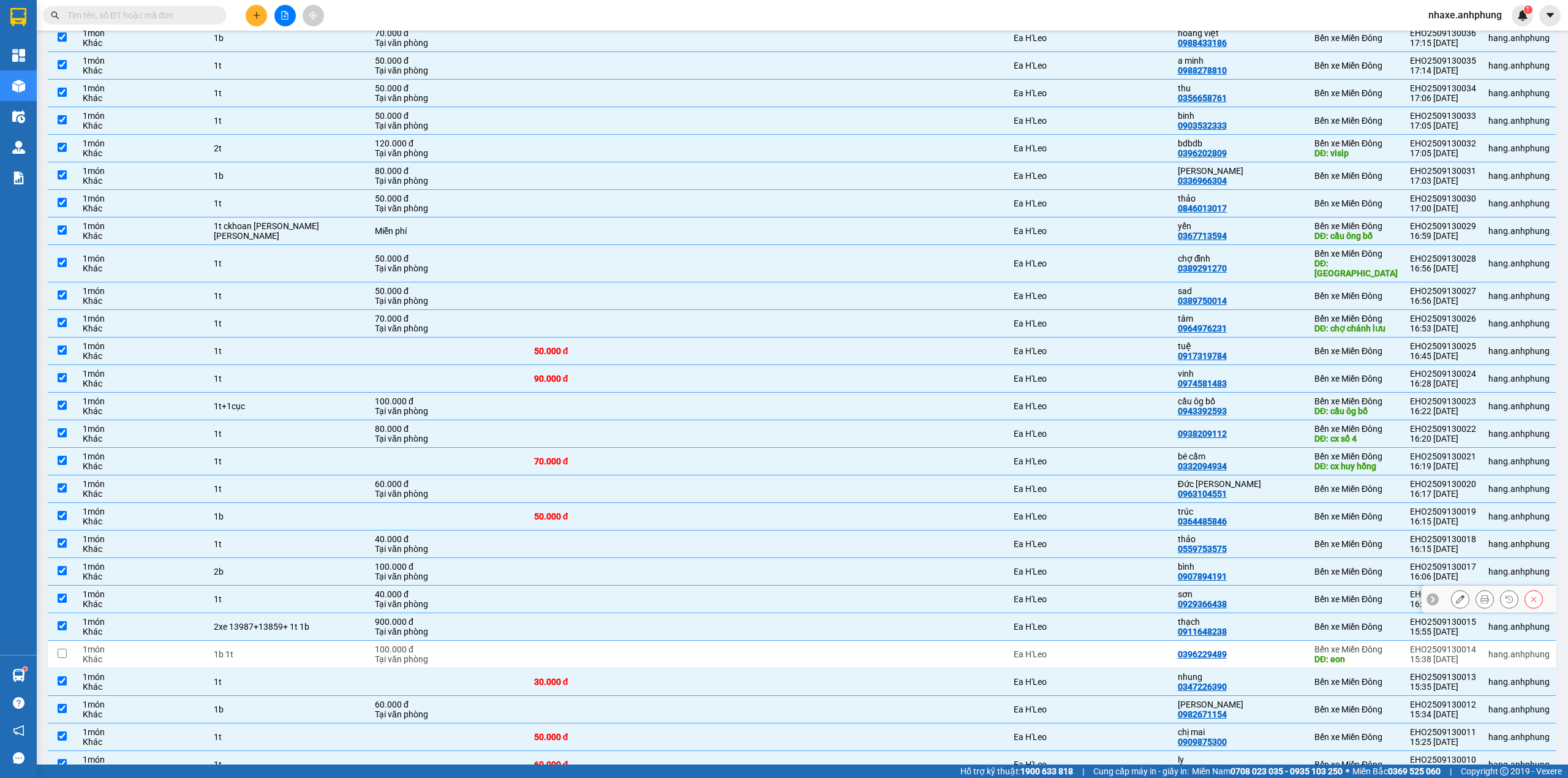
scroll to position [953, 0]
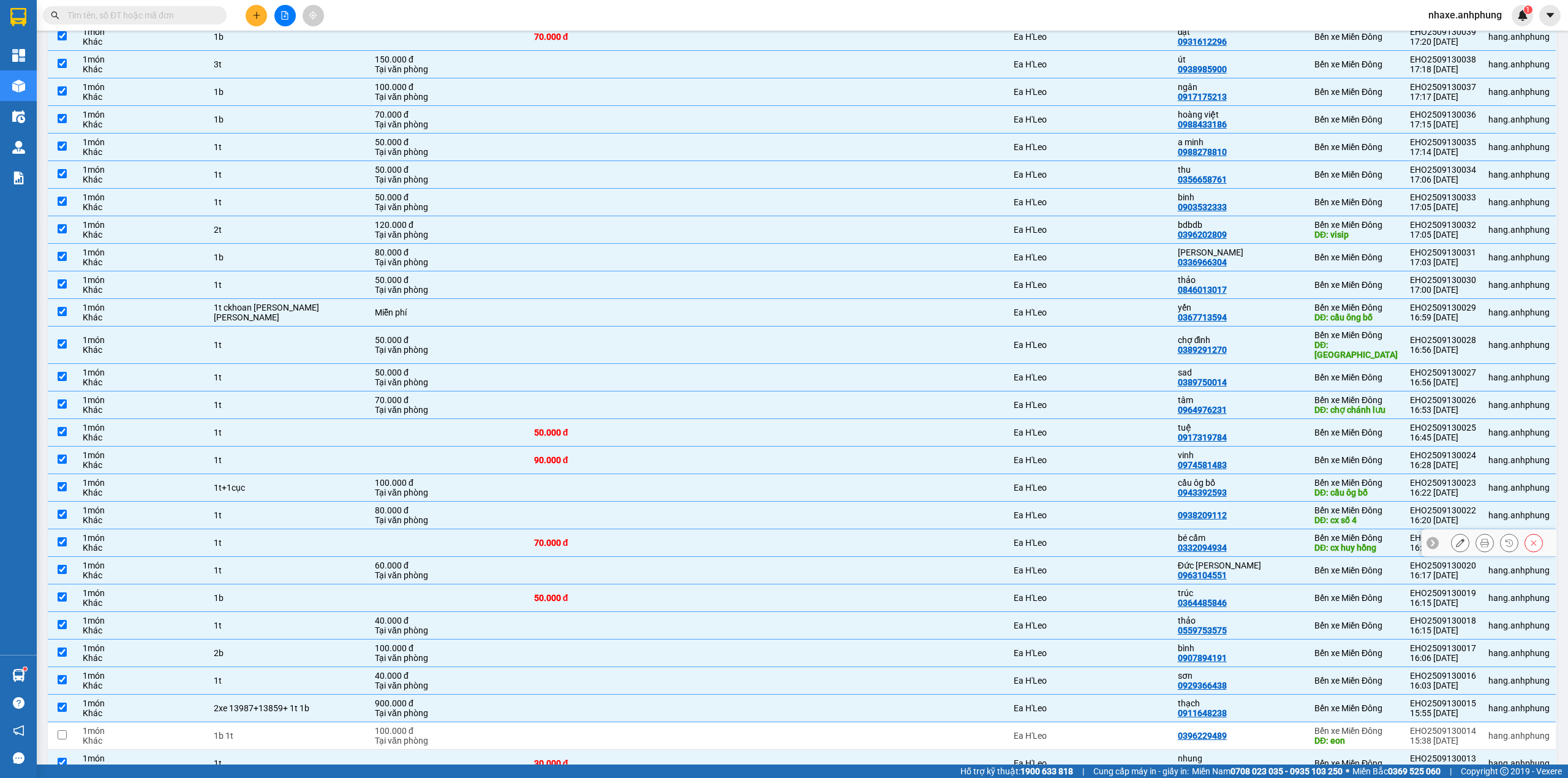
click at [1245, 543] on div "bé cẩm" at bounding box center [1239, 537] width 124 height 10
checkbox input "false"
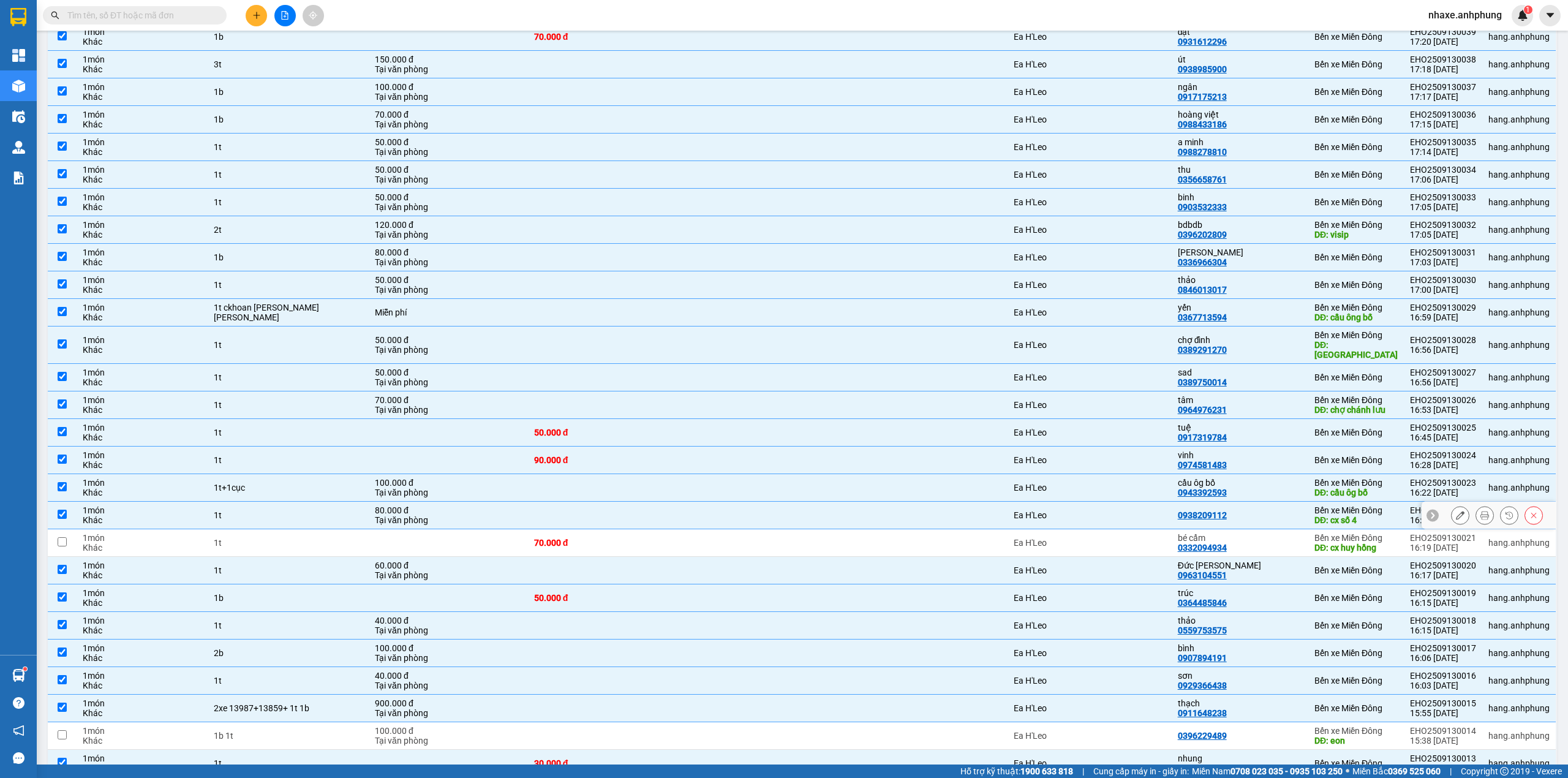
click at [1243, 516] on div "0938209112" at bounding box center [1239, 514] width 124 height 10
checkbox input "false"
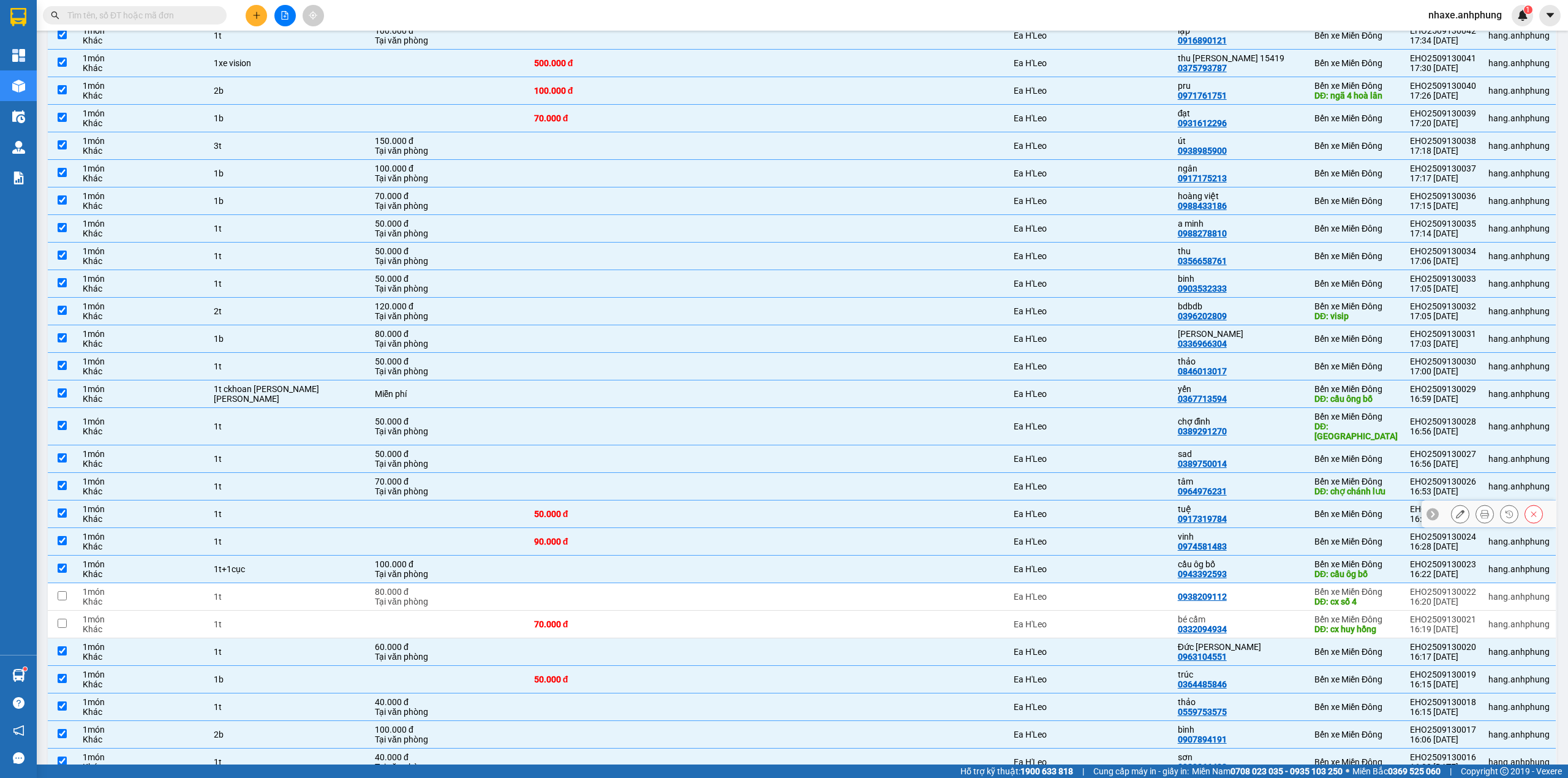
scroll to position [791, 0]
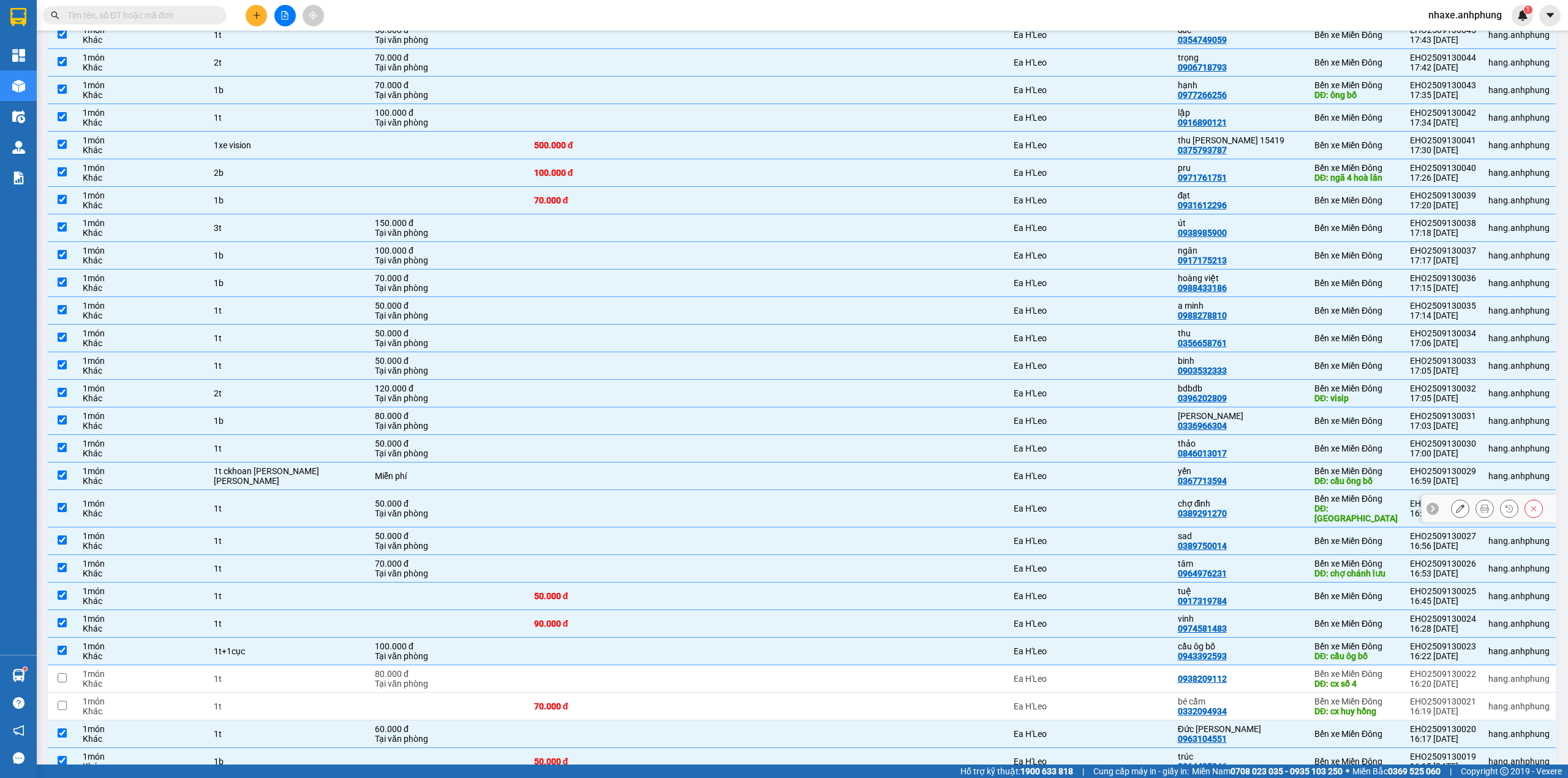
click at [1243, 514] on div "chợ đình 0389291270" at bounding box center [1239, 509] width 124 height 20
checkbox input "false"
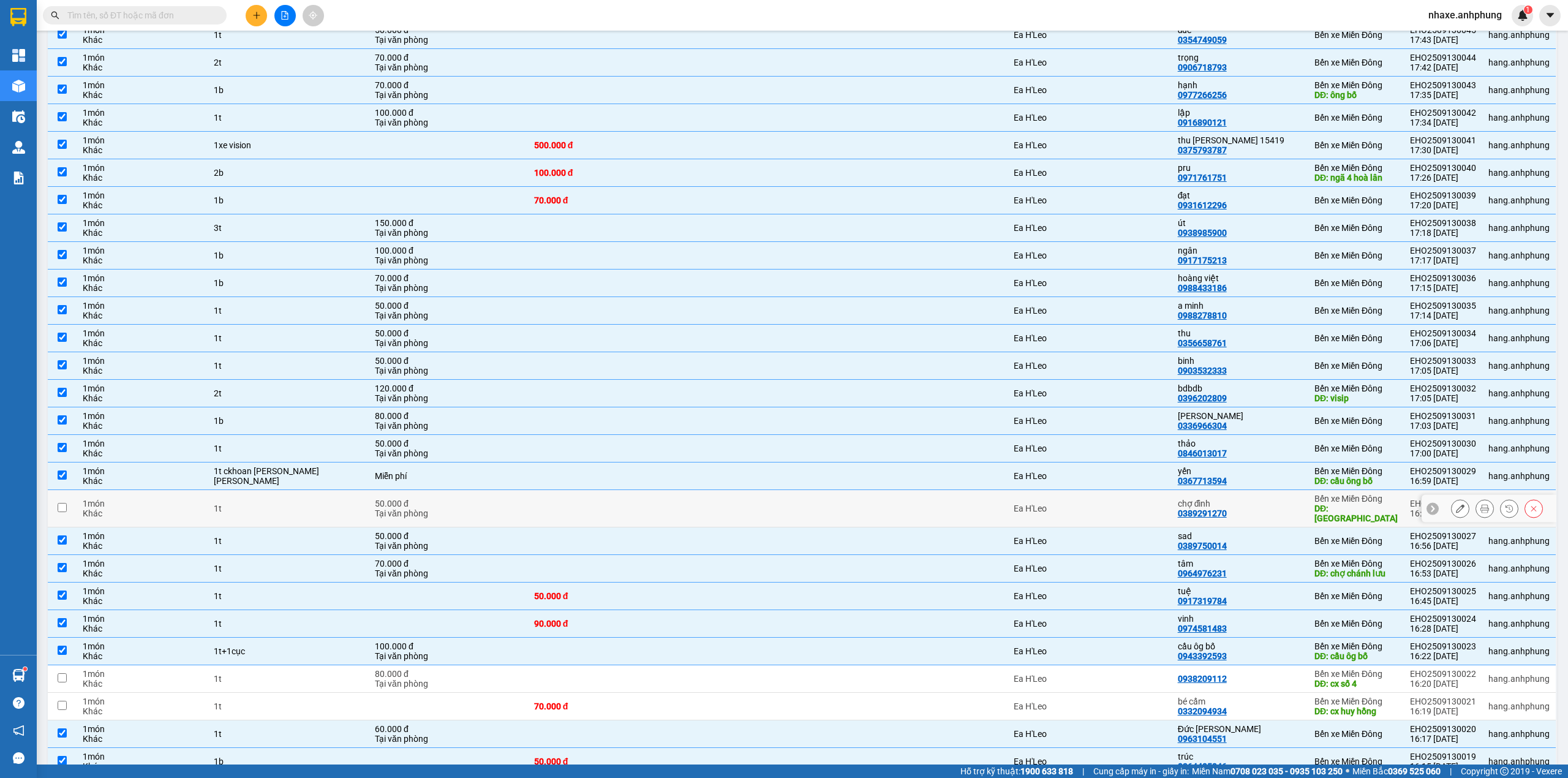
scroll to position [709, 0]
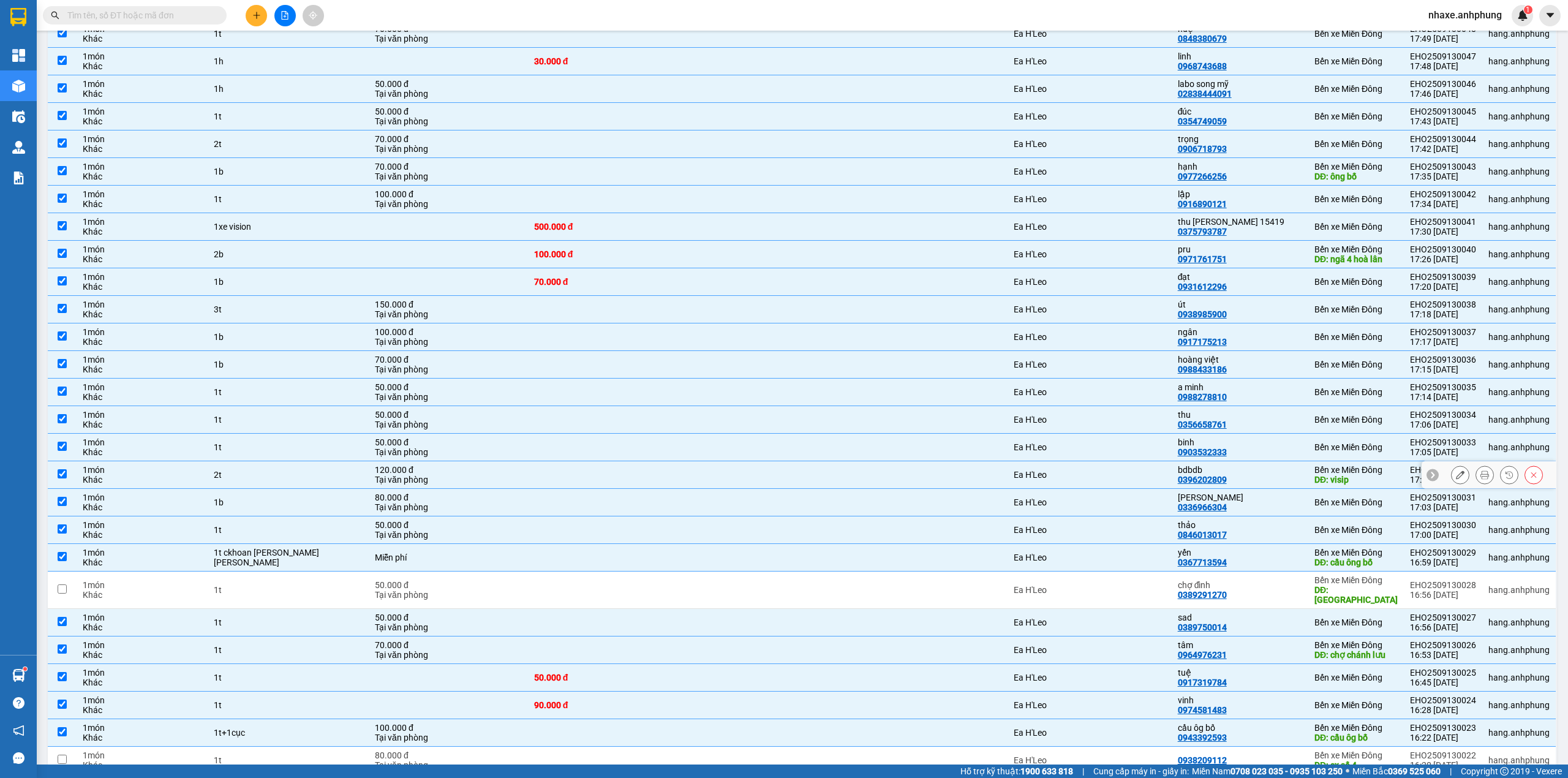
click at [1250, 484] on div "bdbdb 0396202809" at bounding box center [1239, 475] width 124 height 20
checkbox input "false"
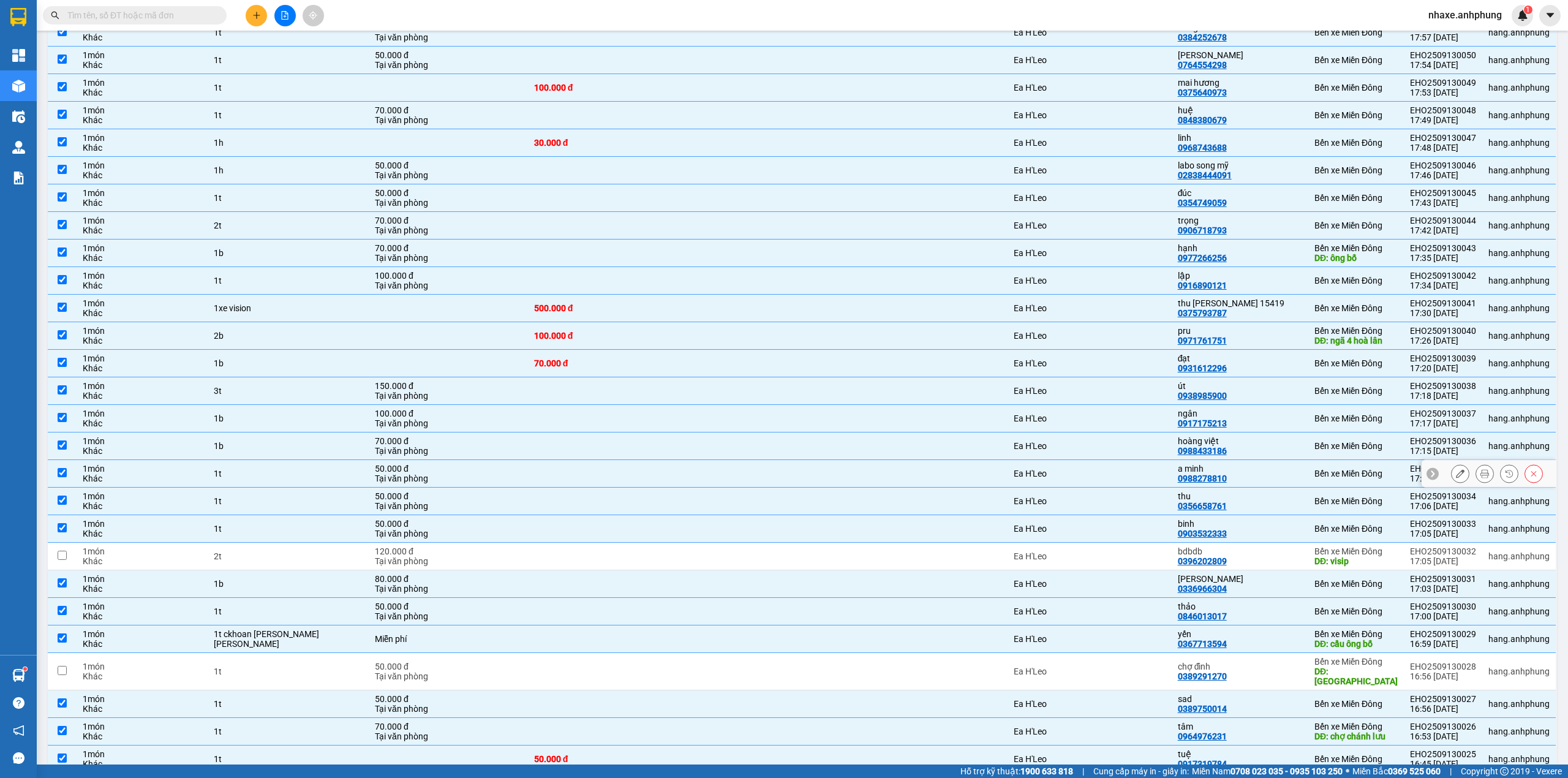
scroll to position [545, 0]
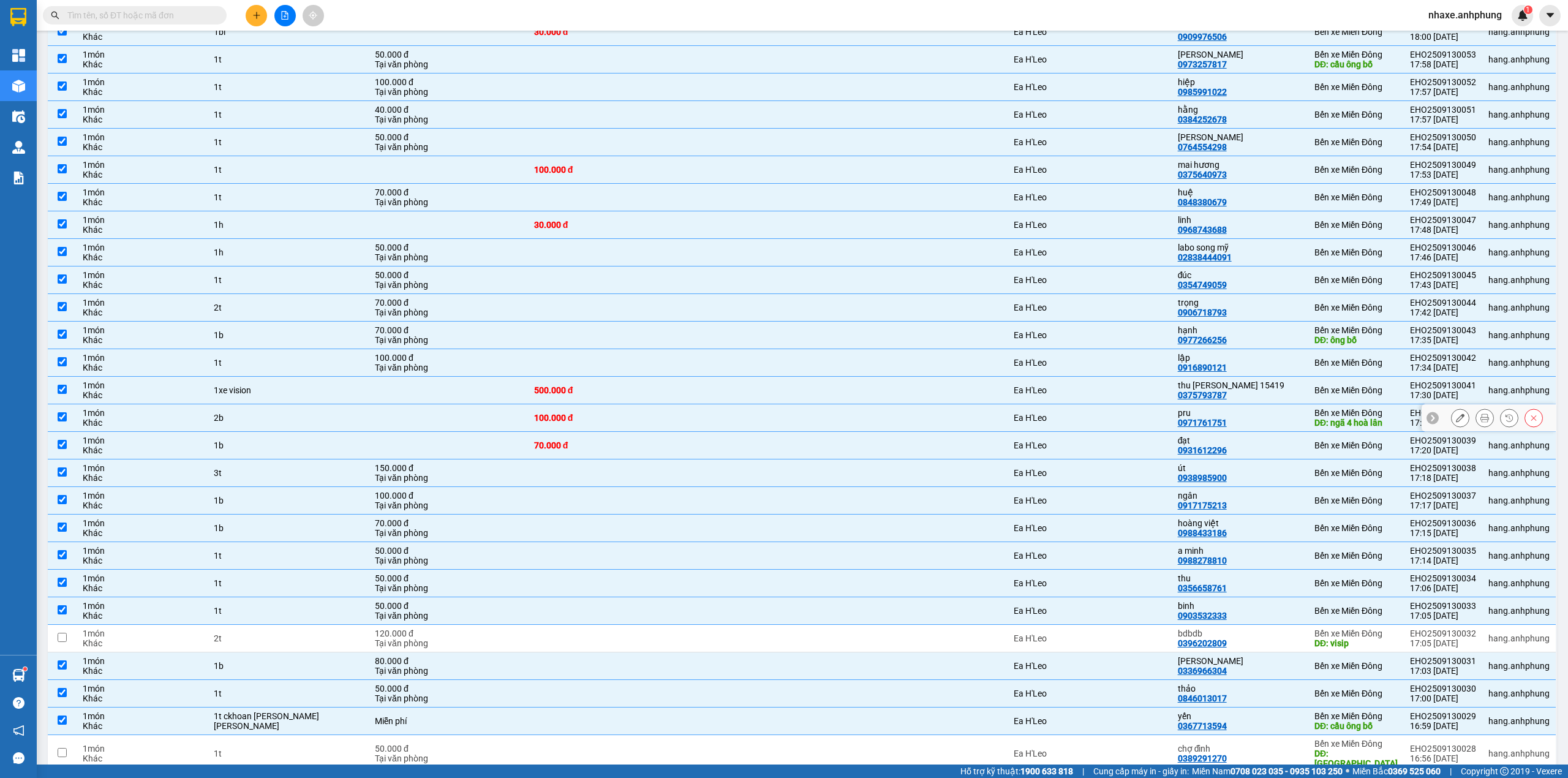
click at [1255, 425] on div "pru 0971761751" at bounding box center [1239, 418] width 124 height 20
checkbox input "false"
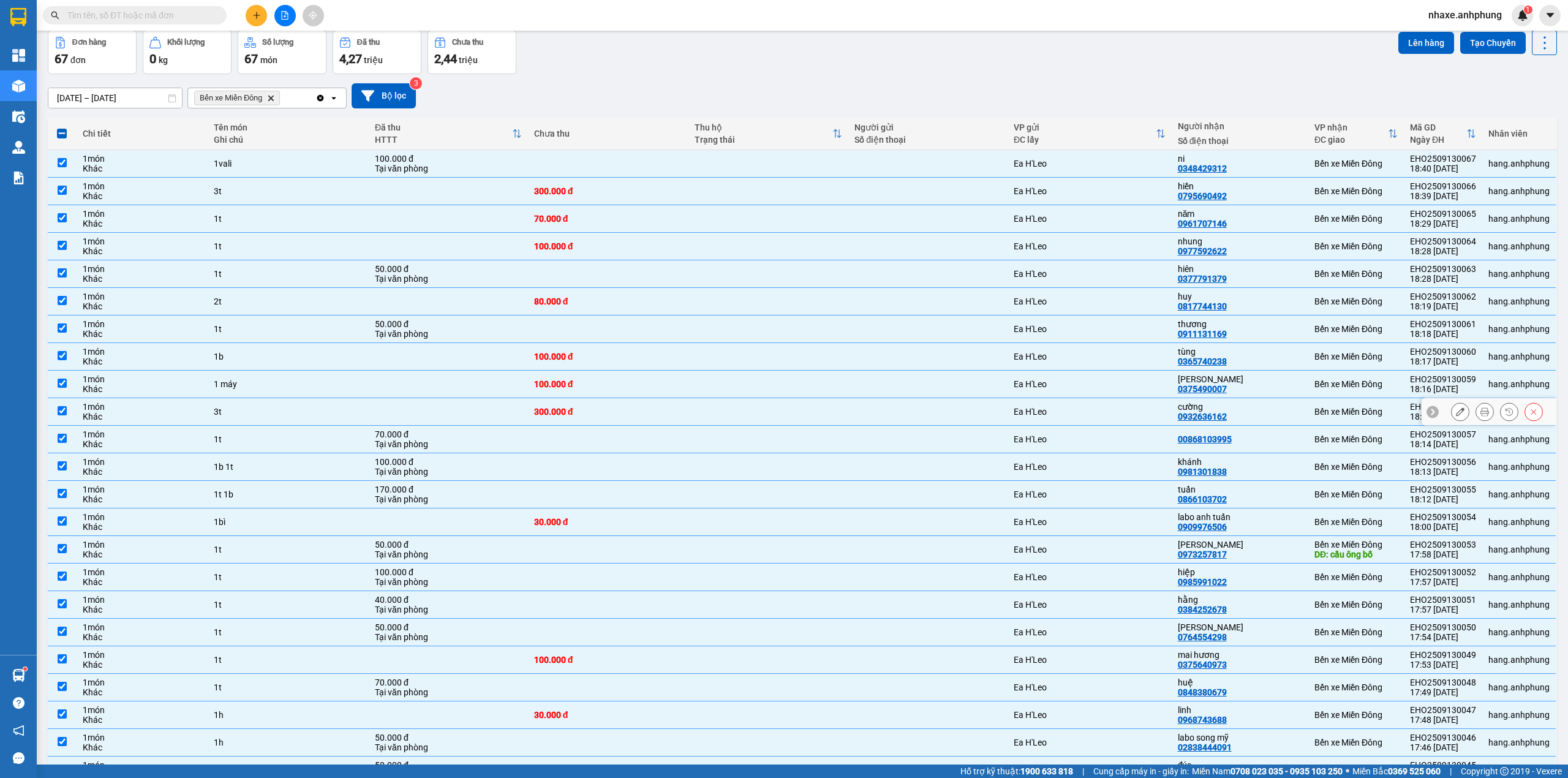
scroll to position [0, 0]
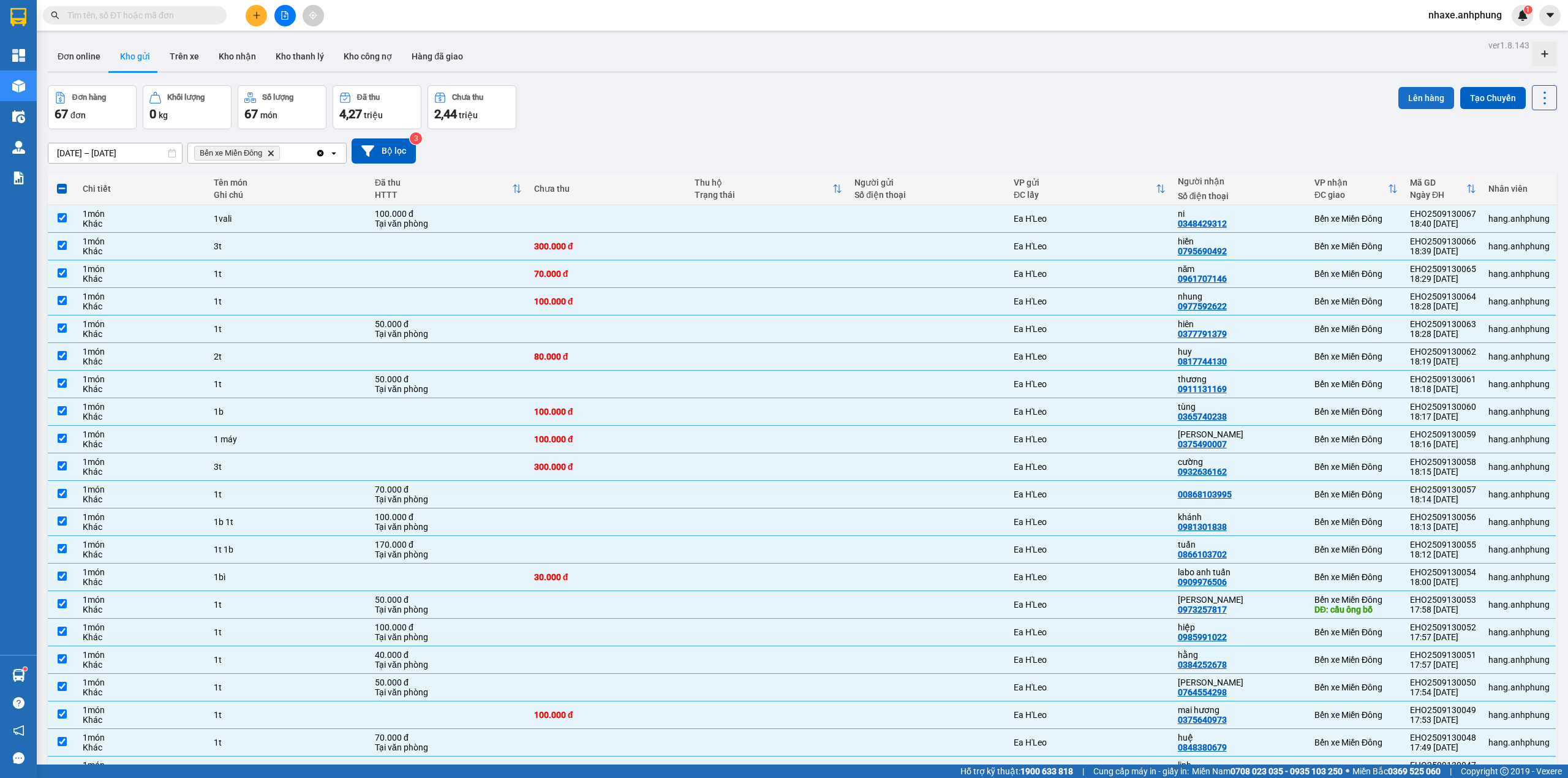
click at [1424, 99] on button "Lên hàng" at bounding box center [1425, 98] width 55 height 22
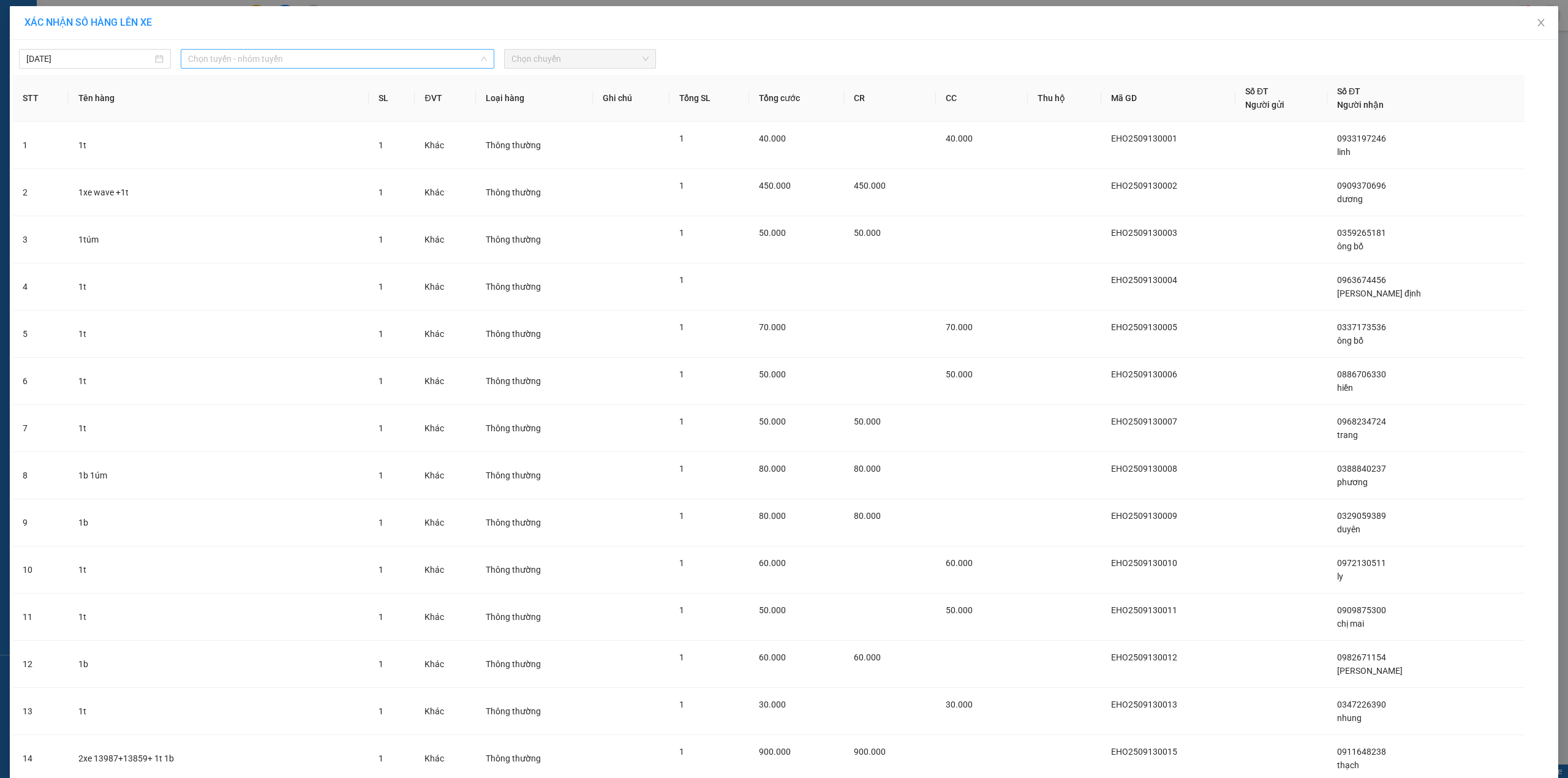
click at [275, 63] on span "Chọn tuyến - nhóm tuyến" at bounding box center [337, 59] width 299 height 18
click at [254, 119] on li "Ea H'[PERSON_NAME] - Hồ [PERSON_NAME]" at bounding box center [336, 124] width 312 height 20
click at [531, 60] on span "Chọn chuyến" at bounding box center [580, 59] width 137 height 18
click at [540, 99] on div "19:00 - 47B-006.67" at bounding box center [553, 103] width 95 height 14
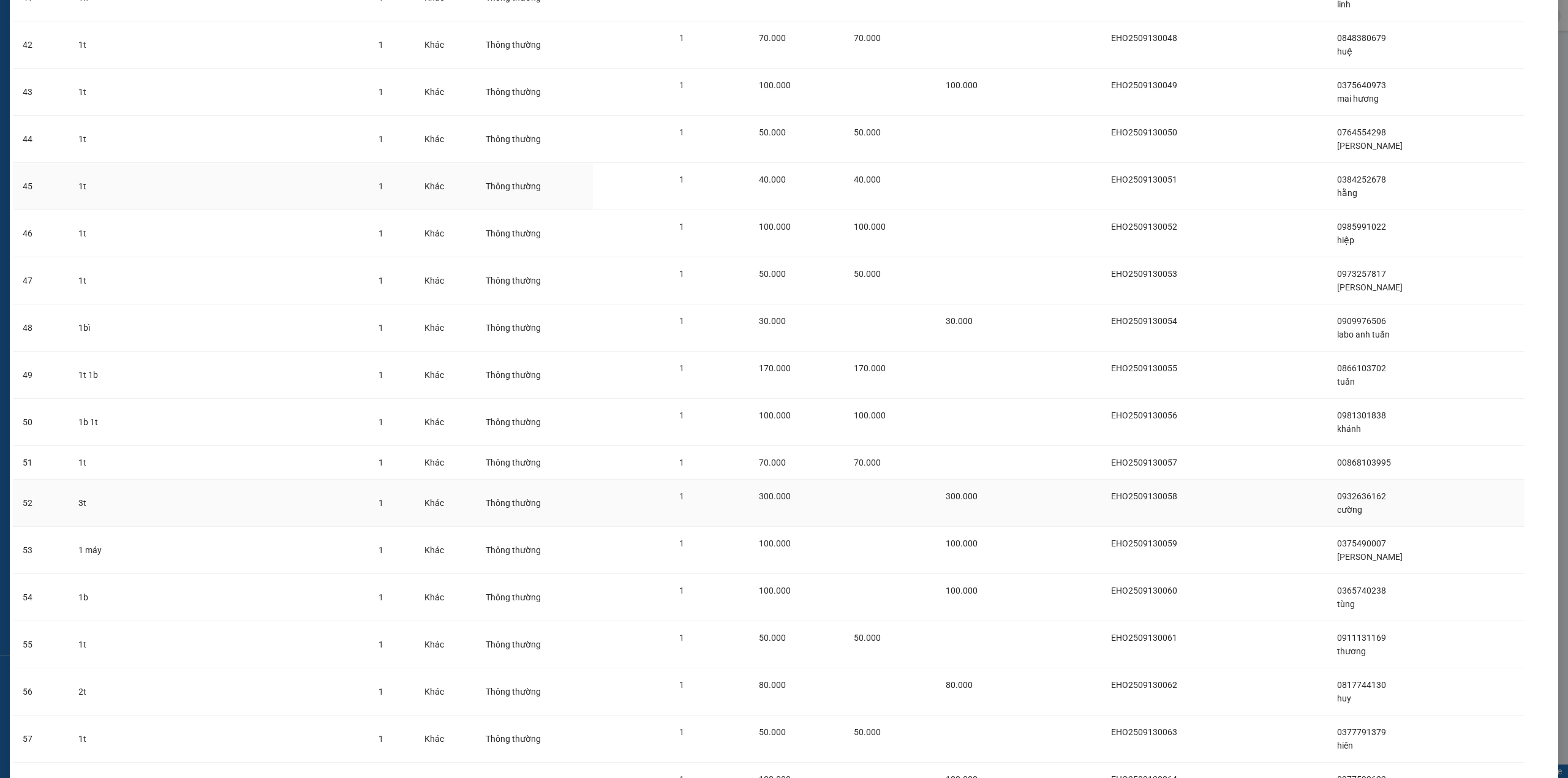
scroll to position [2317, 0]
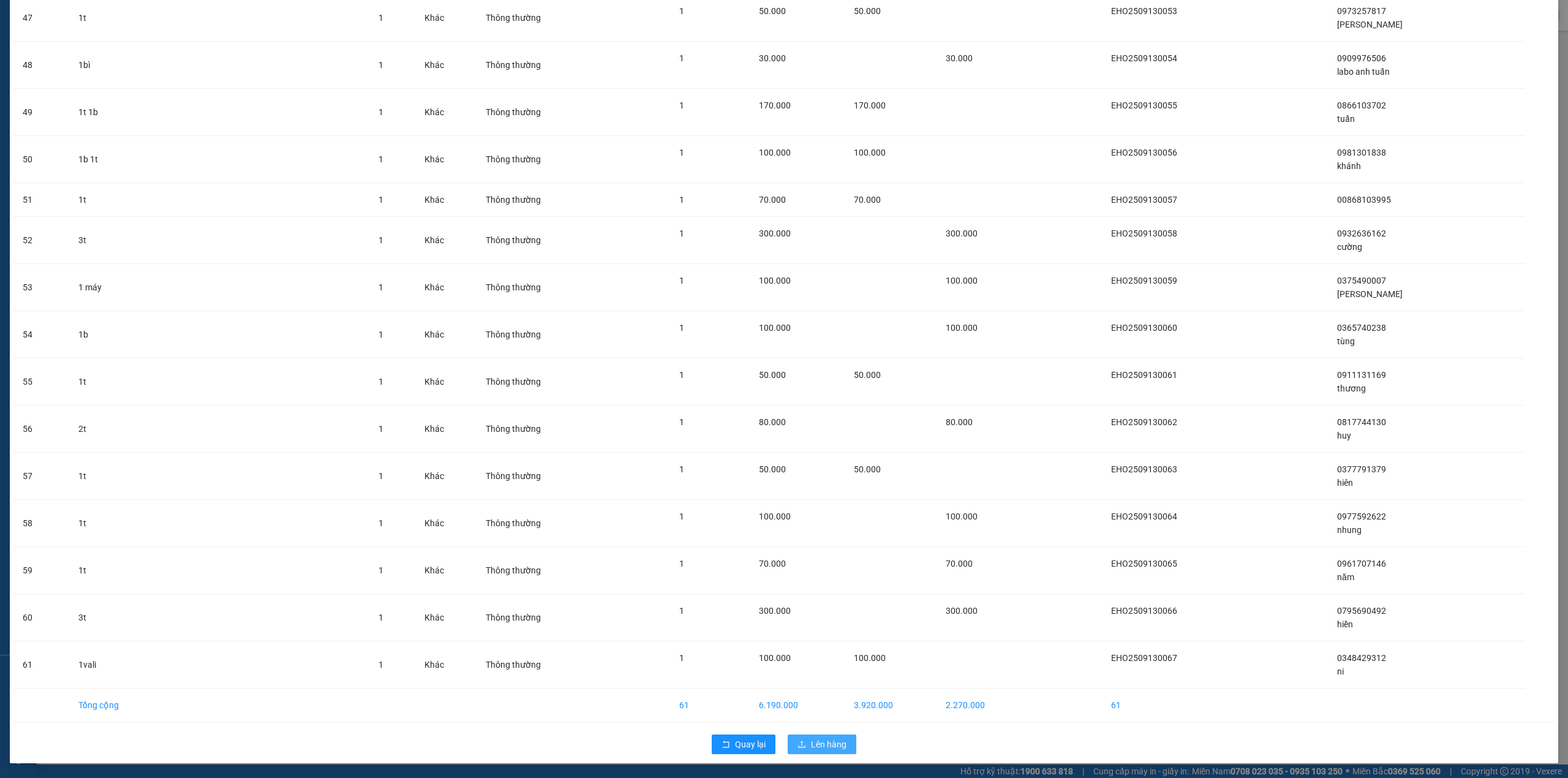
click at [812, 745] on span "Lên hàng" at bounding box center [828, 744] width 35 height 14
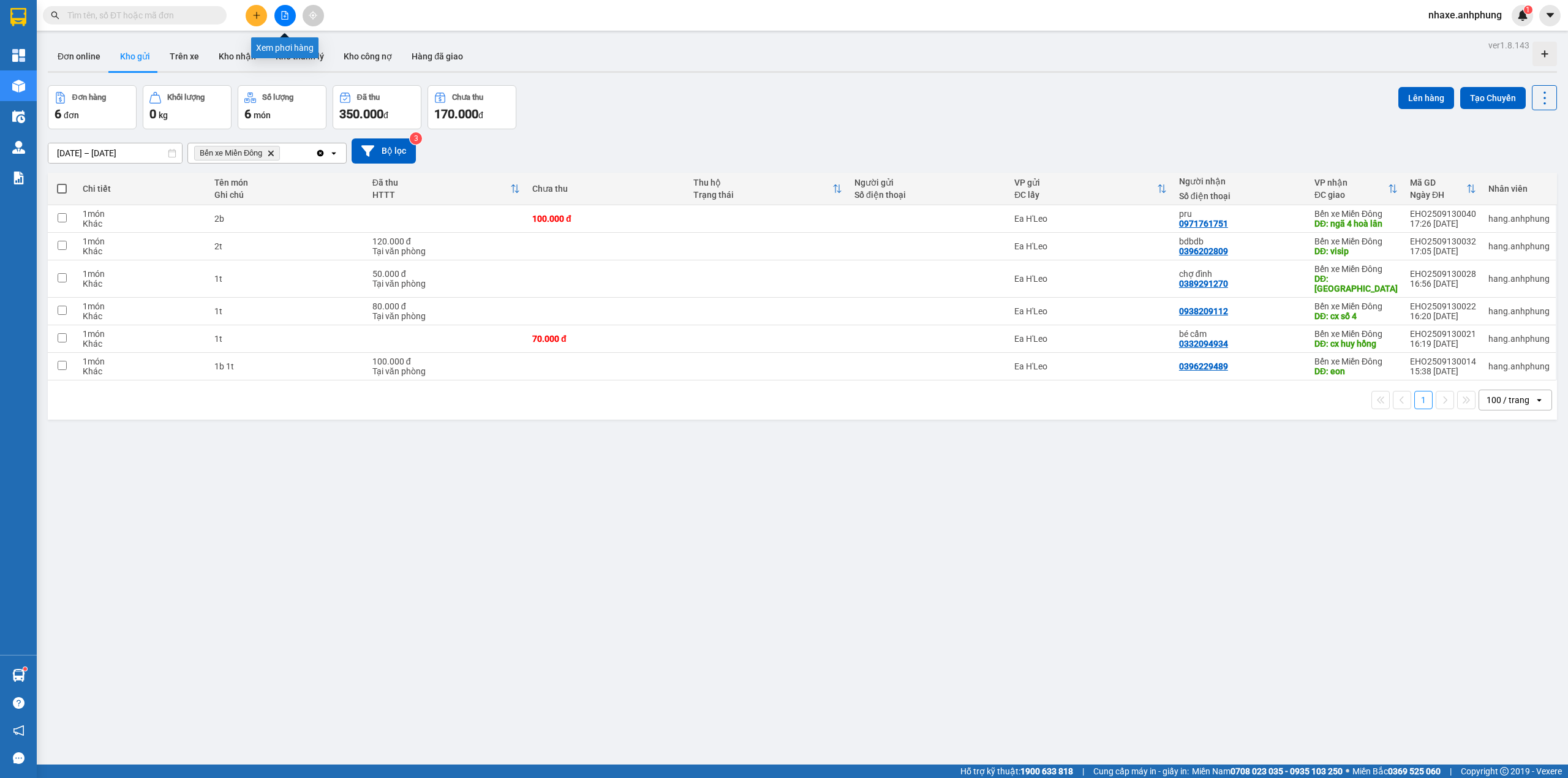
click at [284, 15] on icon "file-add" at bounding box center [284, 15] width 8 height 8
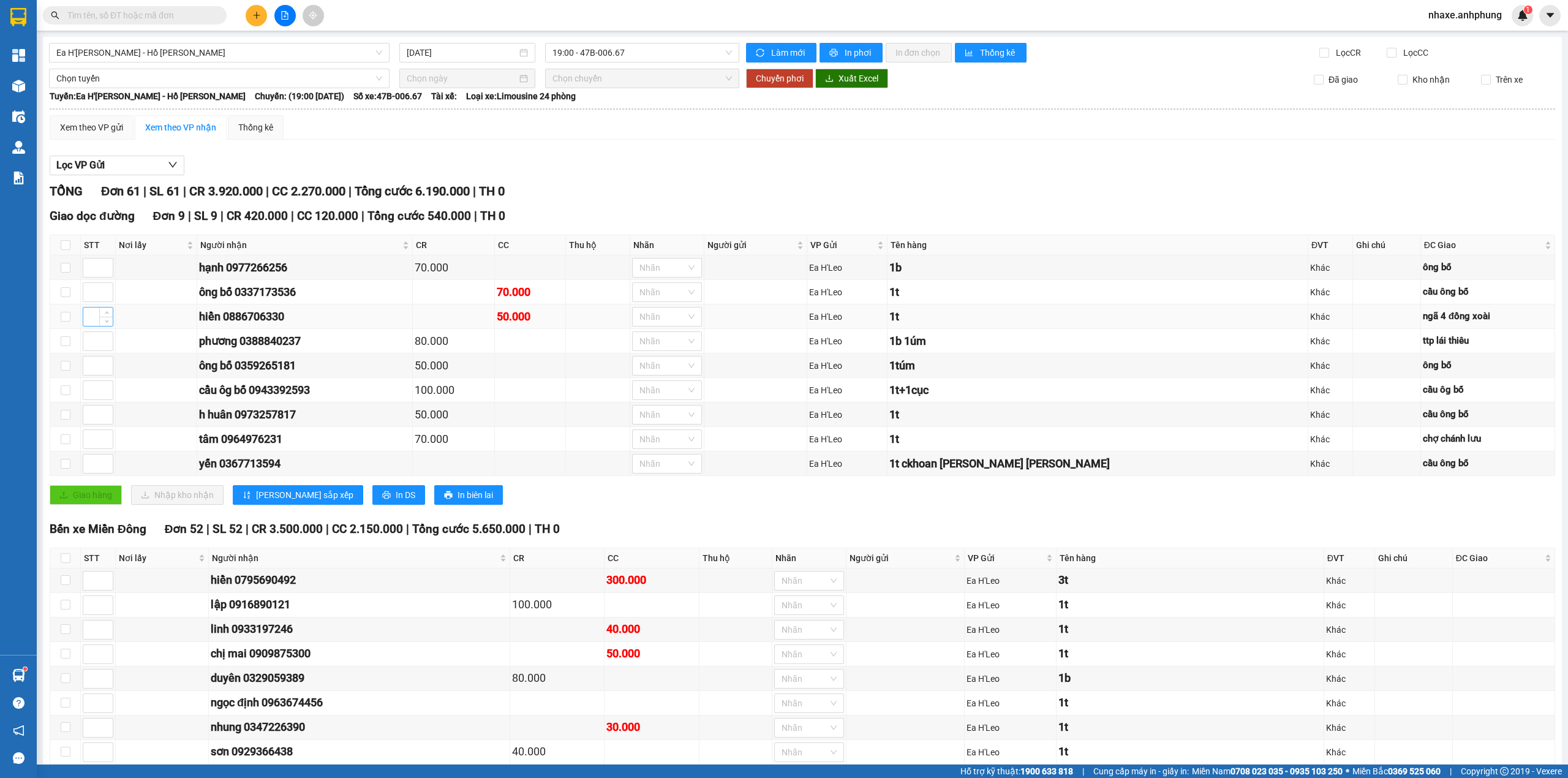
click at [85, 323] on input at bounding box center [98, 316] width 29 height 18
type input "1"
click at [88, 439] on input at bounding box center [98, 439] width 29 height 18
type input "2"
click at [263, 500] on span "[PERSON_NAME] sắp xếp" at bounding box center [304, 494] width 97 height 14
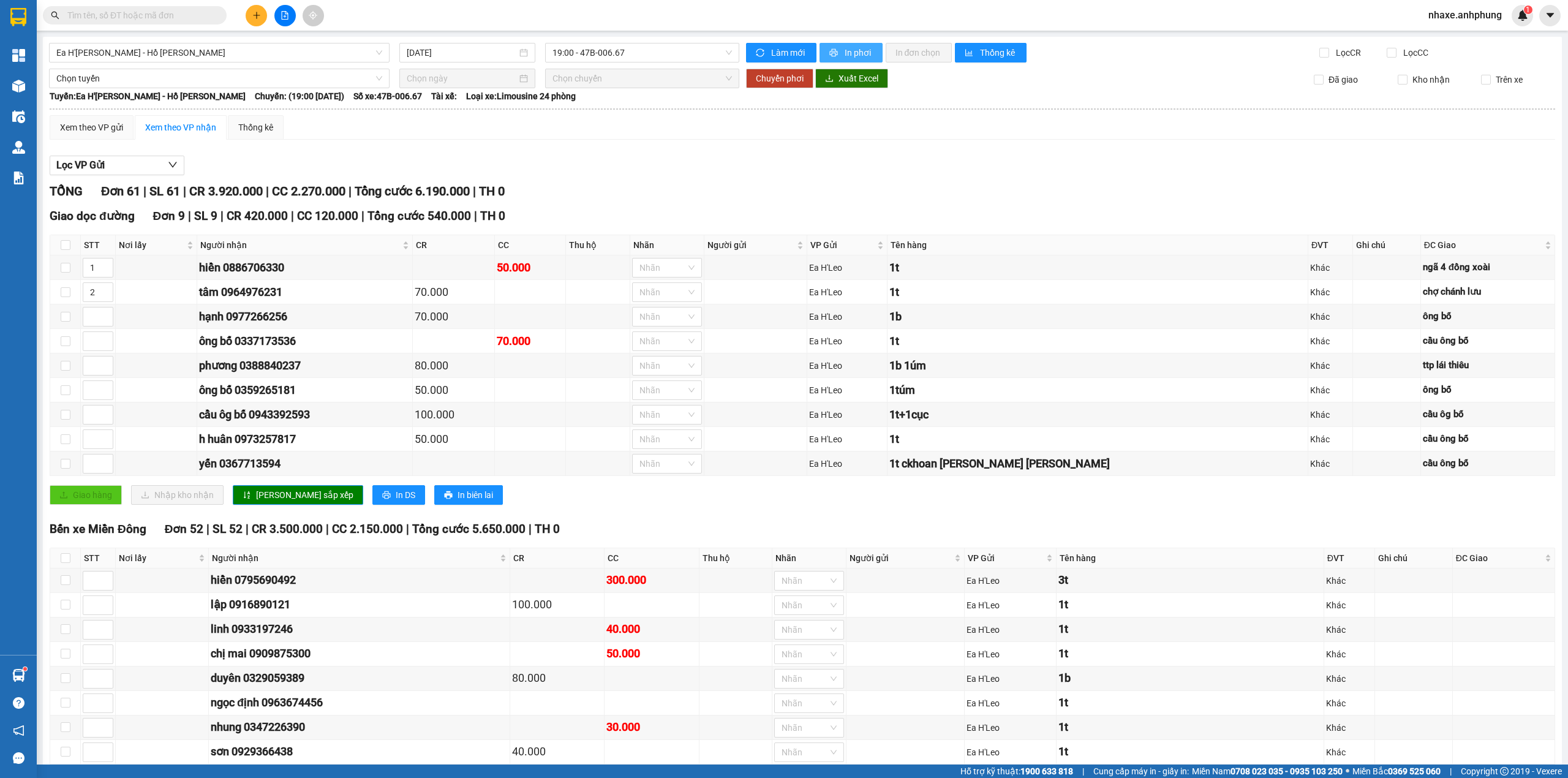
click at [852, 55] on span "In phơi" at bounding box center [858, 53] width 28 height 14
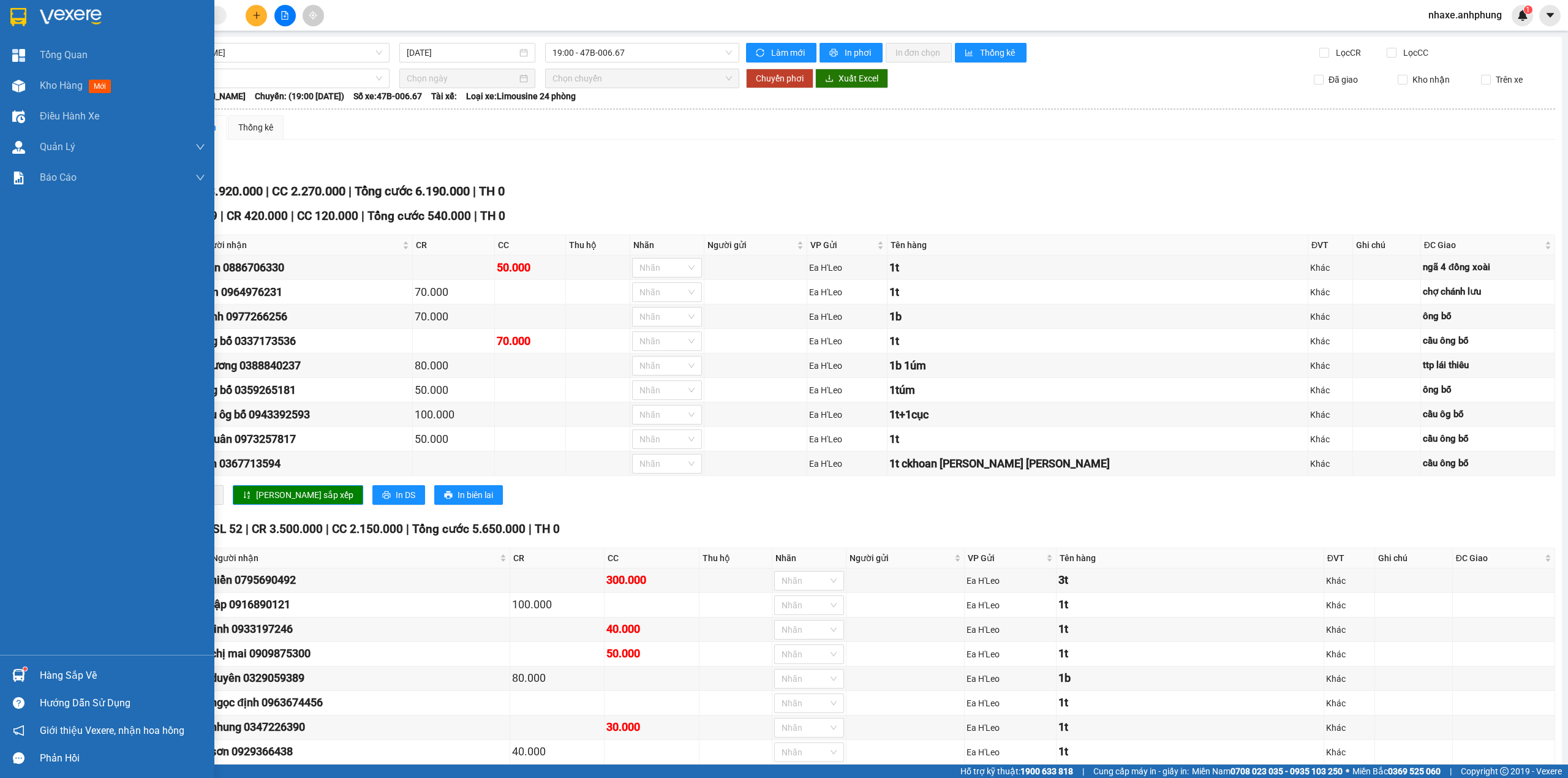
click at [94, 15] on img at bounding box center [71, 17] width 62 height 18
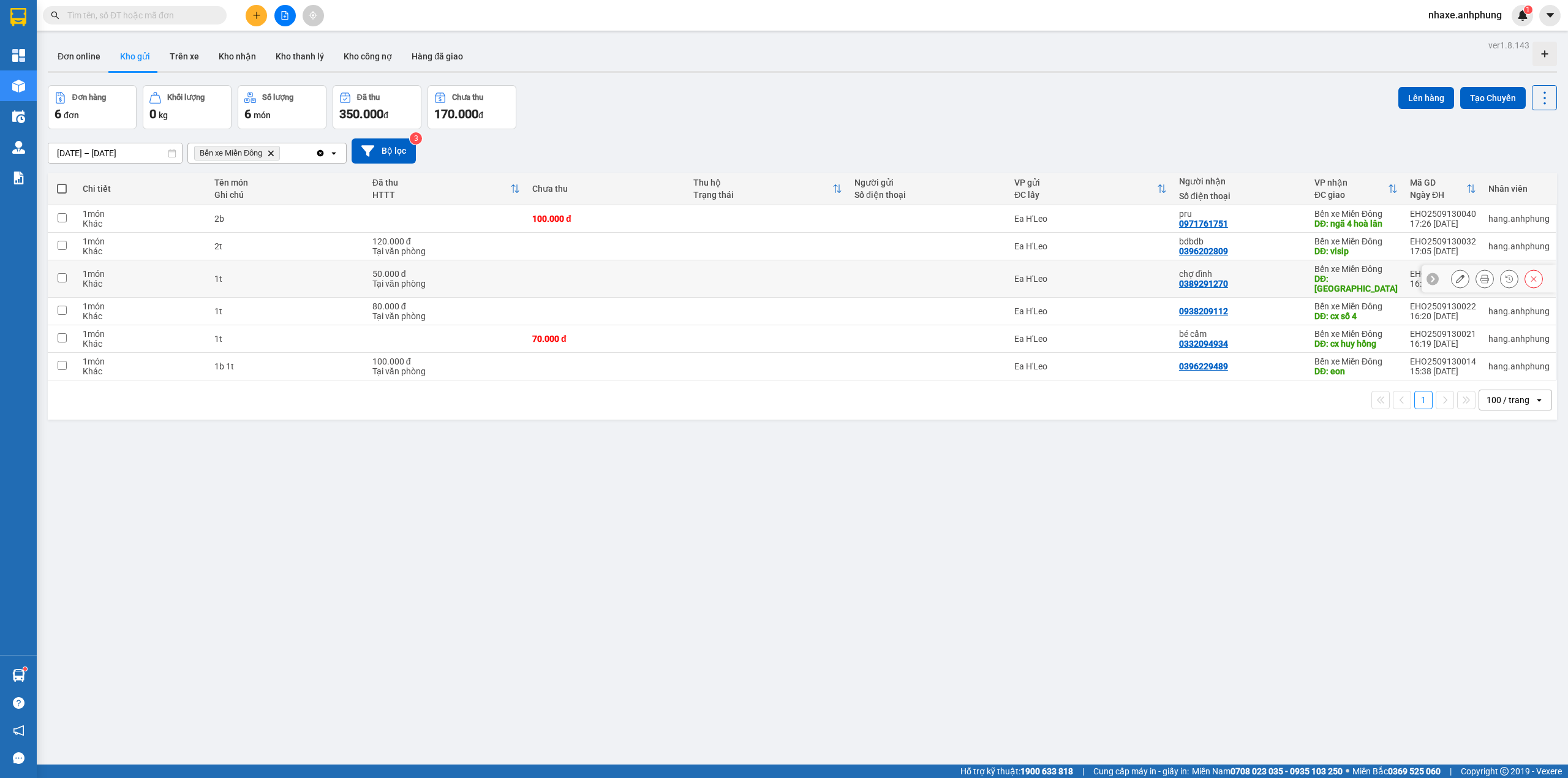
click at [60, 274] on input "checkbox" at bounding box center [62, 278] width 9 height 9
checkbox input "true"
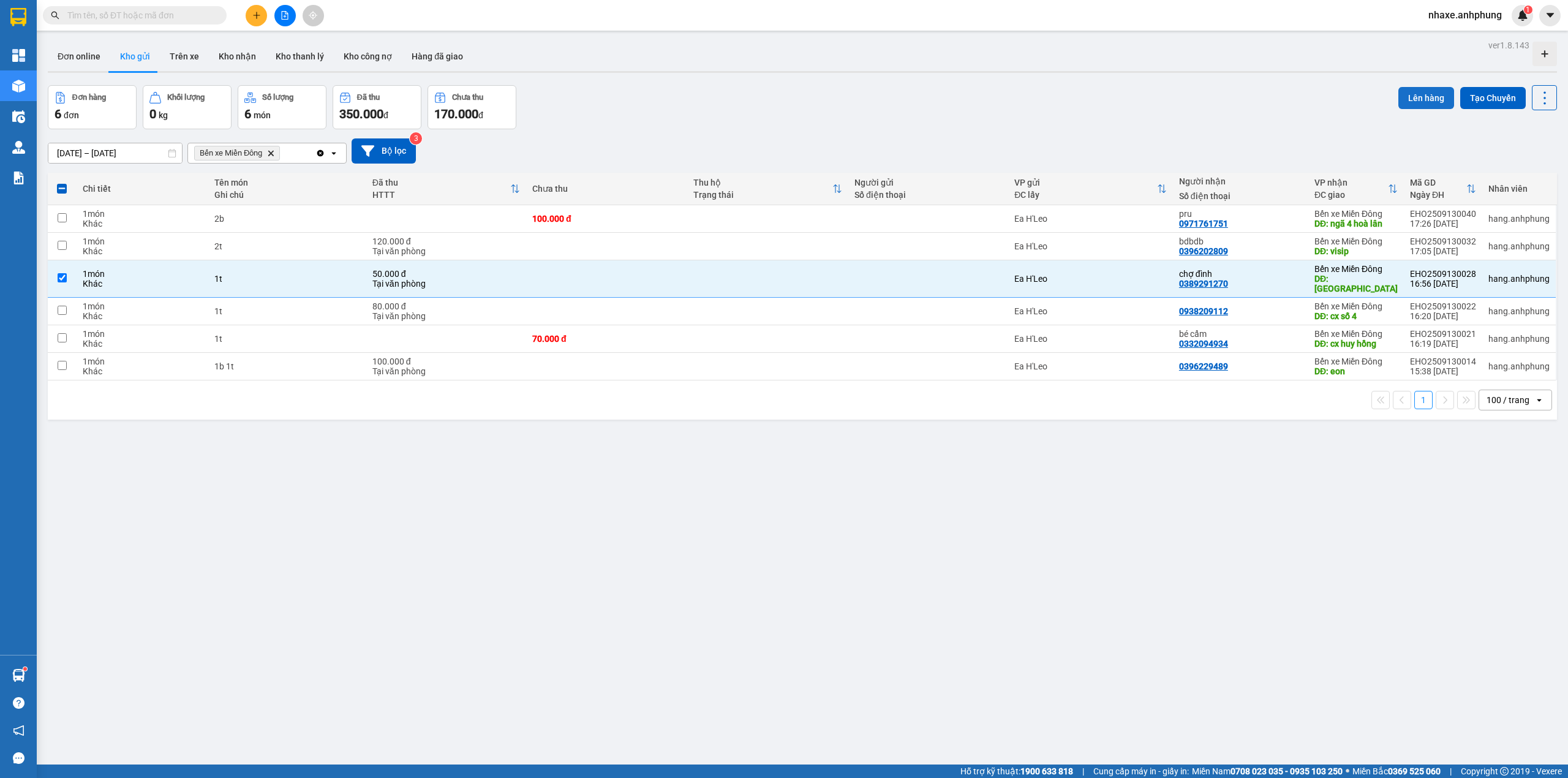
click at [1416, 95] on button "Lên hàng" at bounding box center [1425, 98] width 55 height 22
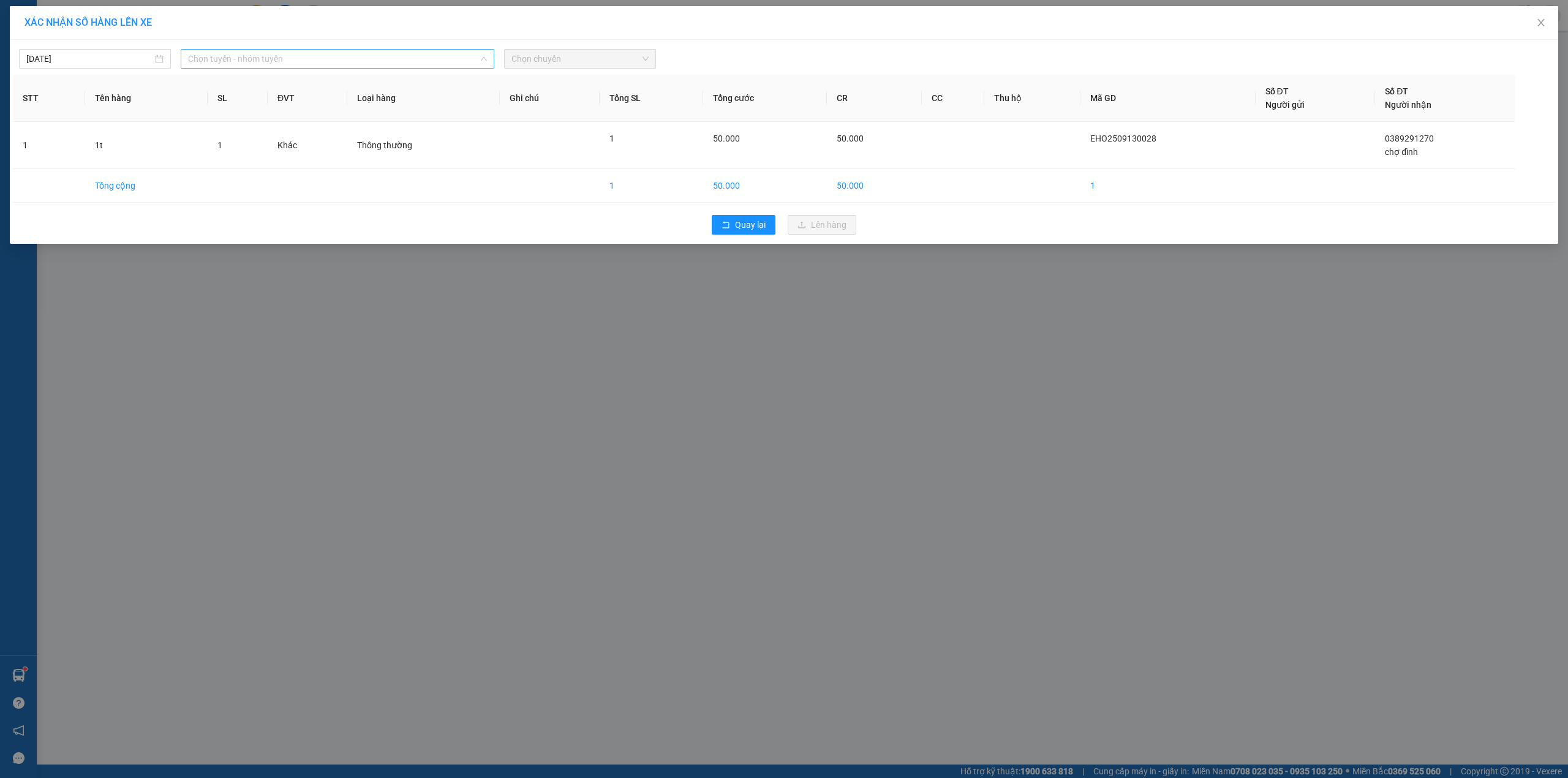
drag, startPoint x: 330, startPoint y: 65, endPoint x: 313, endPoint y: 96, distance: 35.4
click at [330, 65] on span "Chọn tuyến - nhóm tuyến" at bounding box center [337, 59] width 299 height 18
click at [274, 120] on li "Ea H'[PERSON_NAME] - Hồ [PERSON_NAME]" at bounding box center [337, 124] width 313 height 20
click at [566, 61] on span "Chọn chuyến" at bounding box center [580, 59] width 137 height 18
click at [552, 106] on div "19:00 - 47B-006.67" at bounding box center [559, 103] width 95 height 14
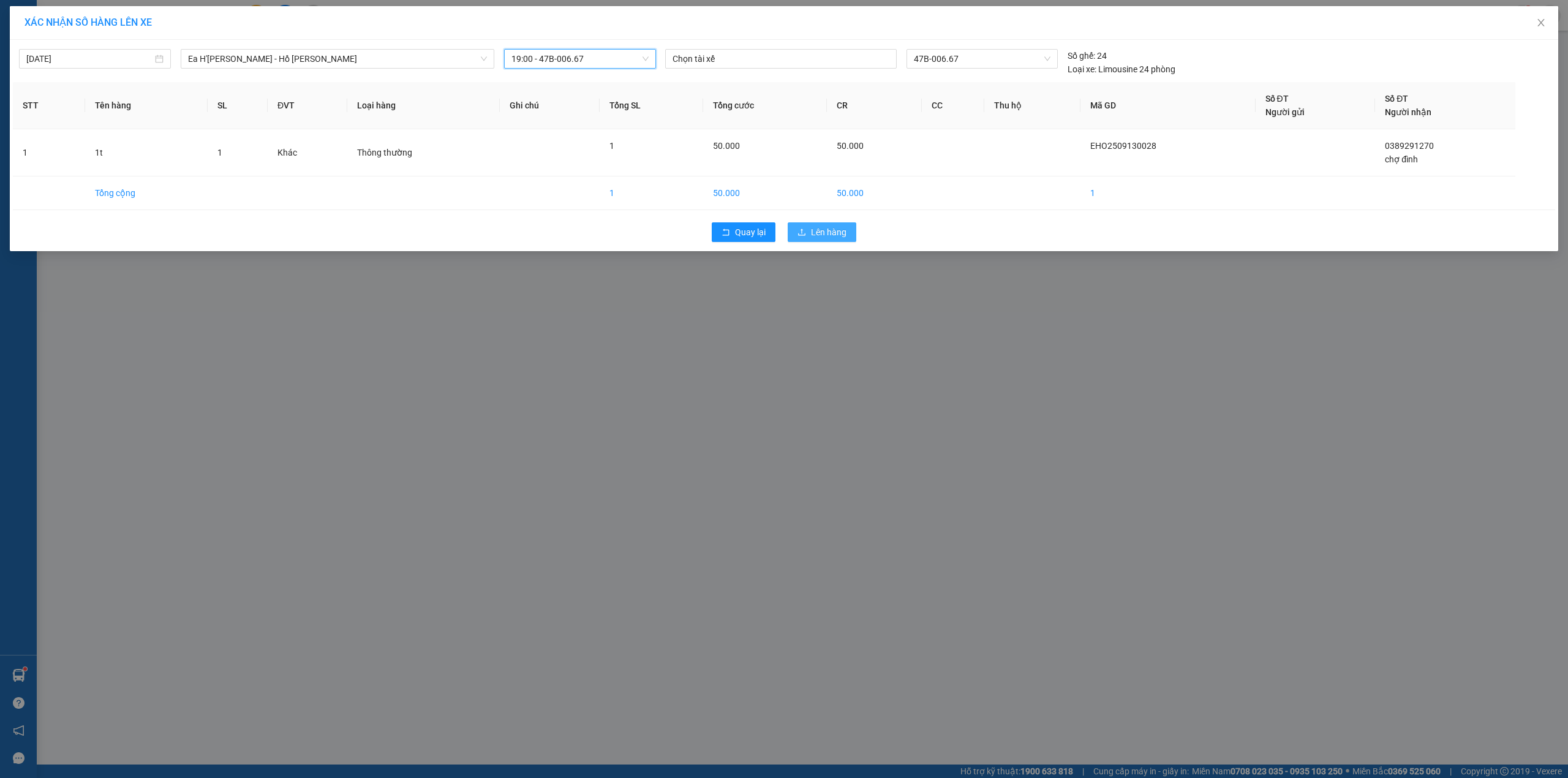
click at [833, 233] on span "Lên hàng" at bounding box center [828, 232] width 35 height 14
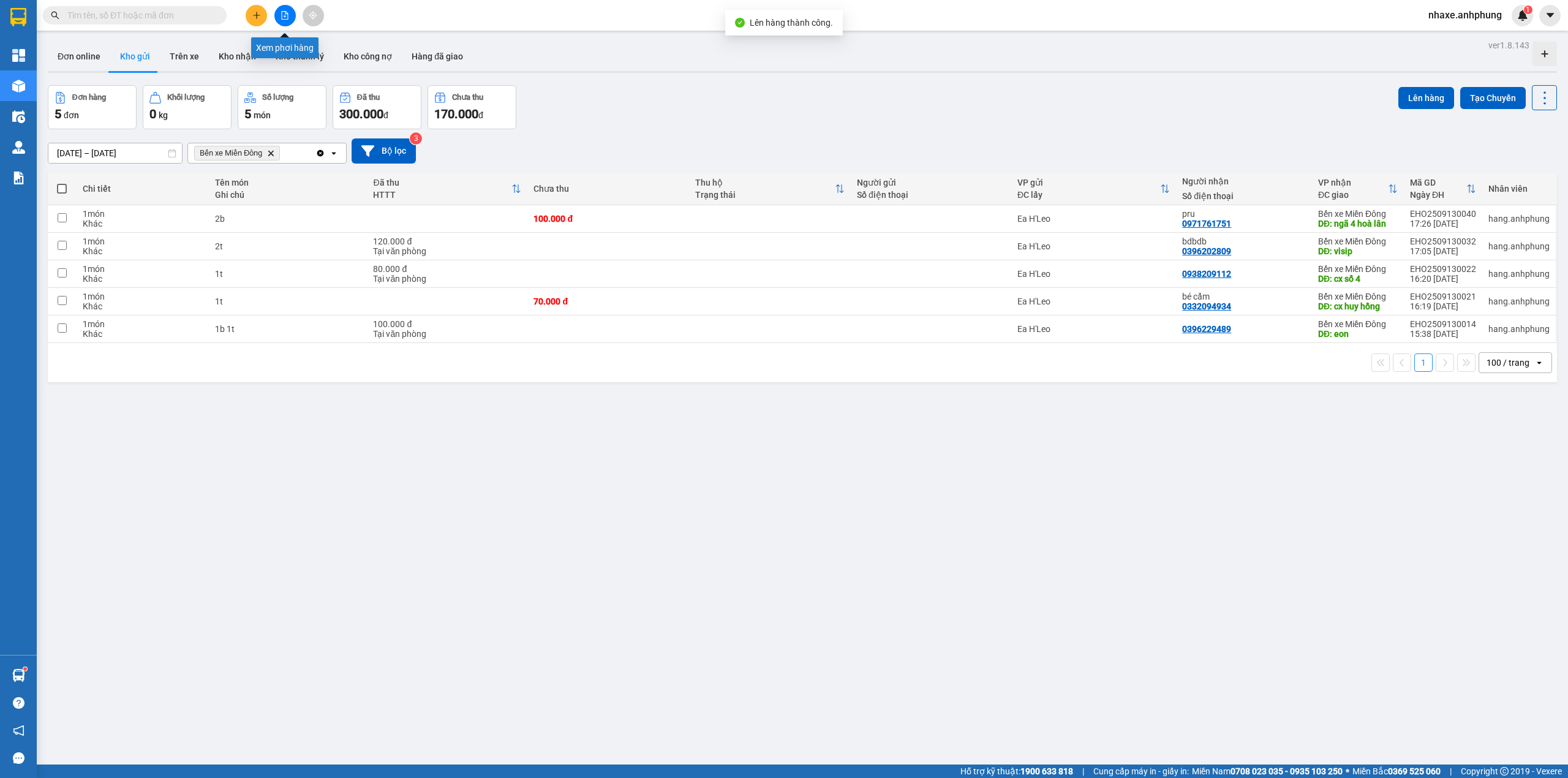
click at [277, 13] on button at bounding box center [285, 15] width 22 height 22
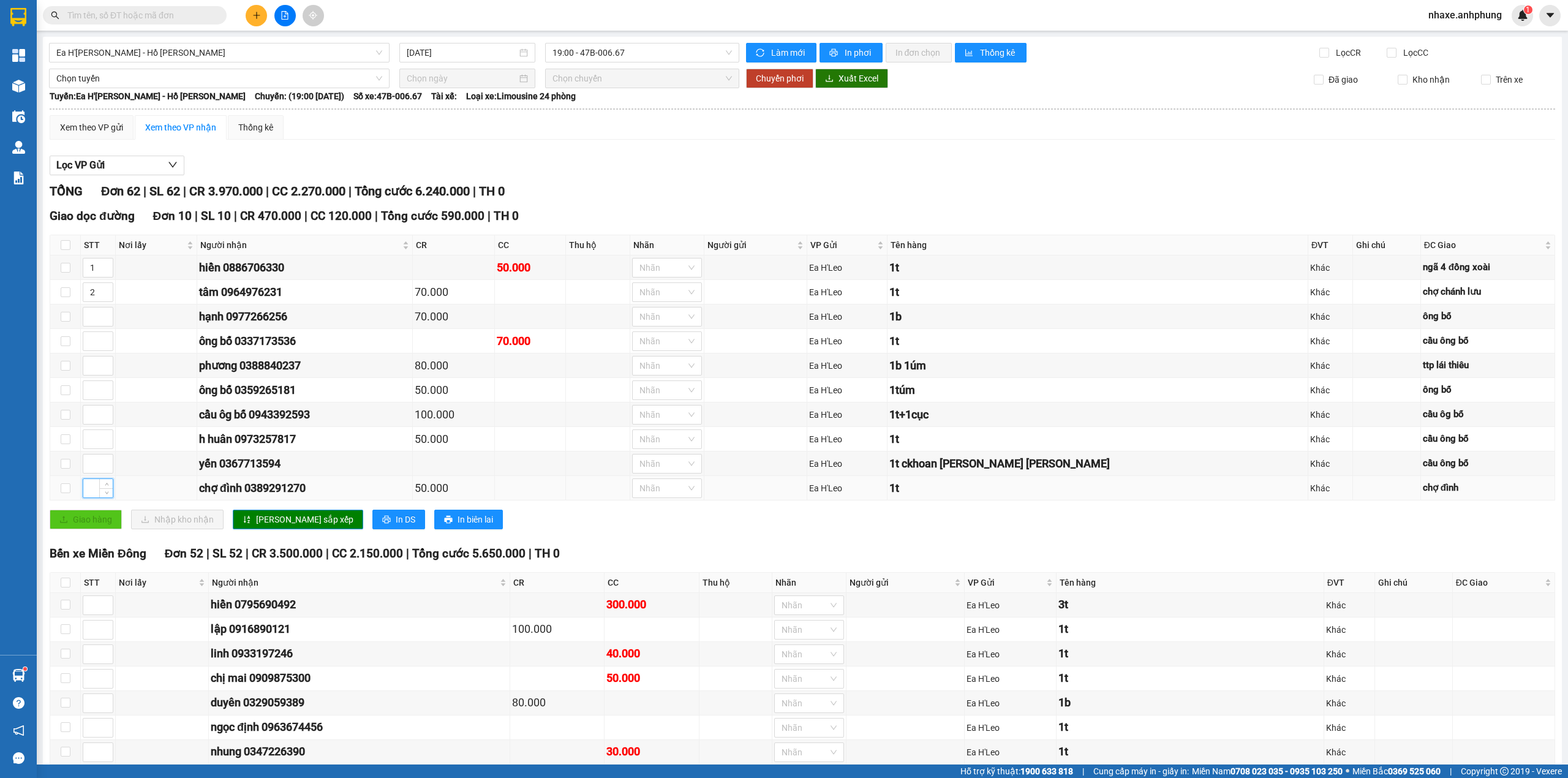
click at [94, 497] on input at bounding box center [98, 488] width 29 height 18
type input "3"
click at [94, 365] on input at bounding box center [98, 365] width 29 height 18
type input "4"
click at [264, 523] on span "[PERSON_NAME] sắp xếp" at bounding box center [304, 519] width 97 height 14
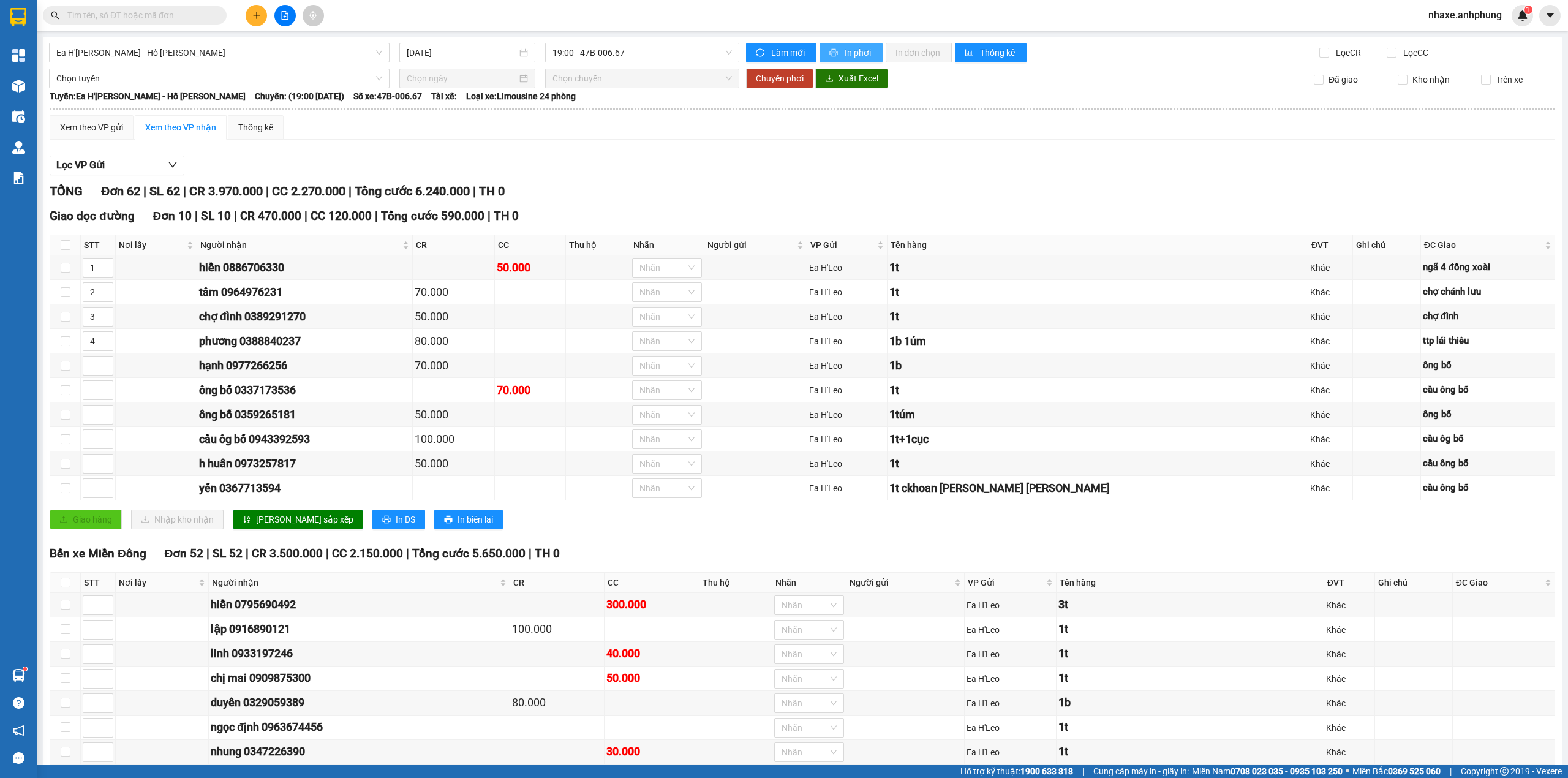
click at [851, 55] on span "In phơi" at bounding box center [858, 53] width 28 height 14
